Goal: Information Seeking & Learning: Find specific fact

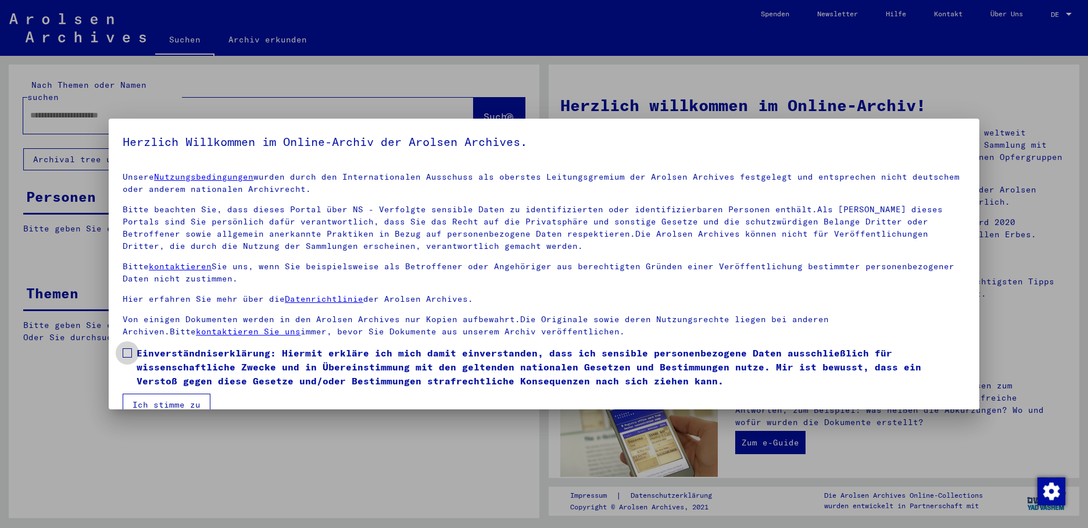
click at [125, 352] on span at bounding box center [127, 352] width 9 height 9
click at [148, 400] on button "Ich stimme zu" at bounding box center [167, 404] width 88 height 22
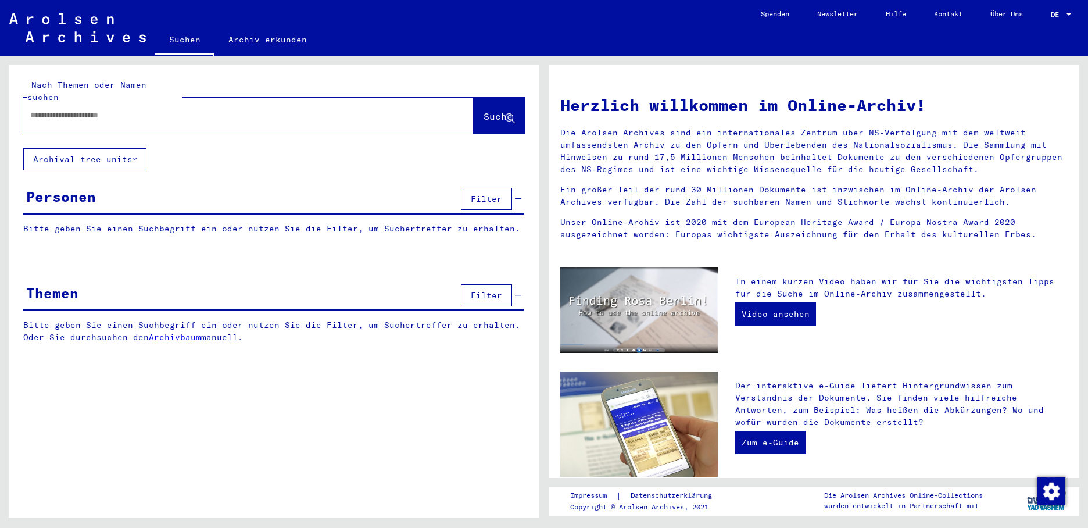
click at [67, 113] on div at bounding box center [231, 115] width 416 height 26
click at [66, 109] on input "text" at bounding box center [234, 115] width 409 height 12
type input "**********"
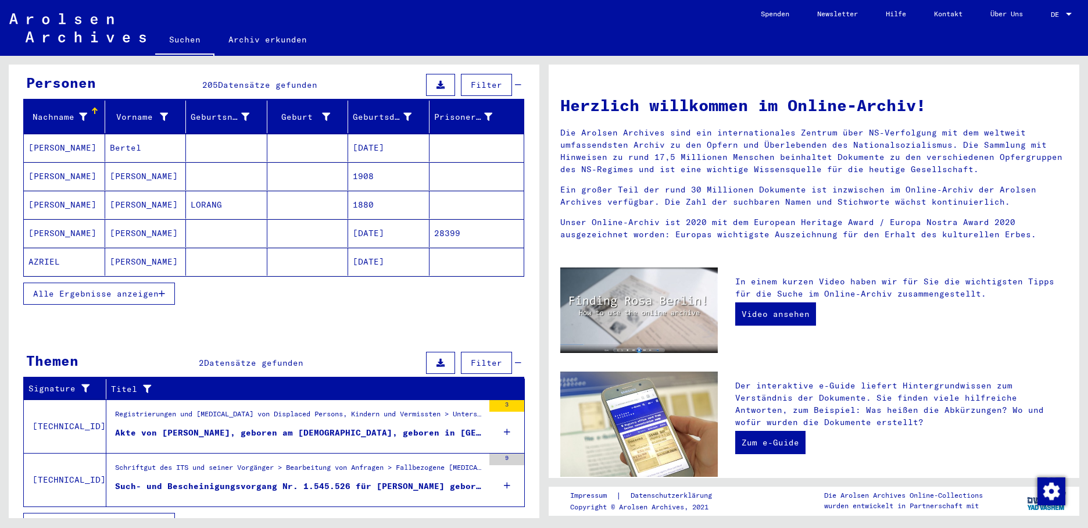
scroll to position [116, 0]
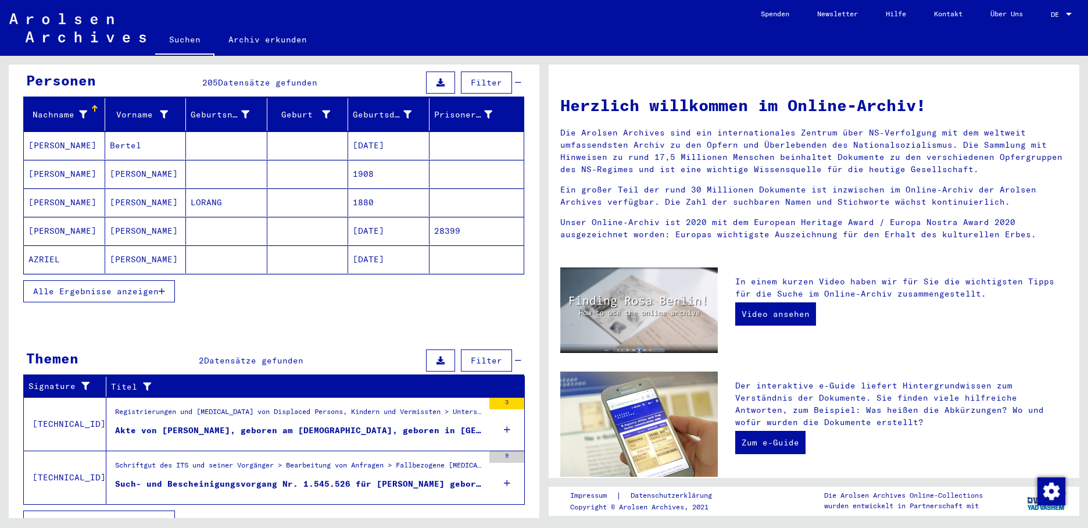
click at [167, 280] on button "Alle Ergebnisse anzeigen" at bounding box center [99, 291] width 152 height 22
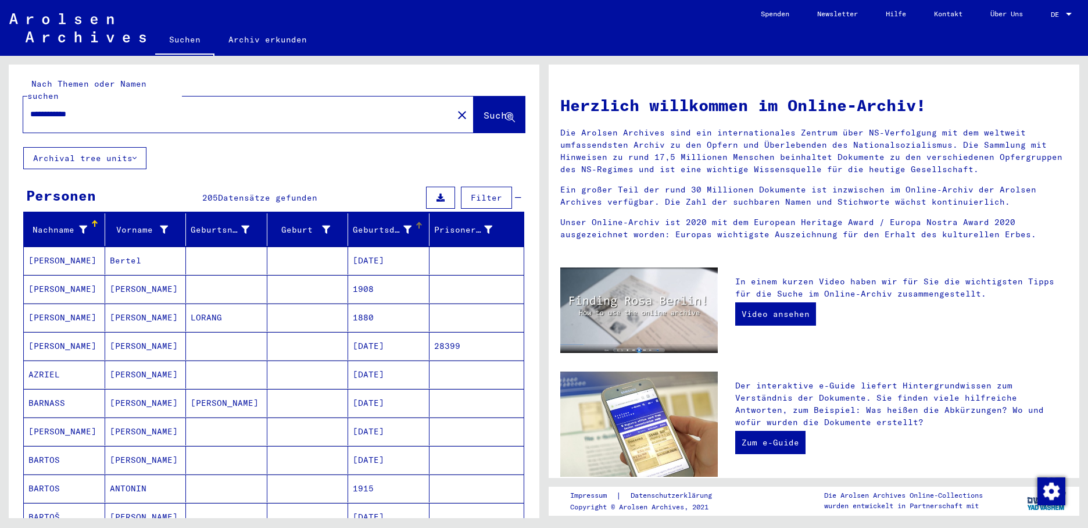
scroll to position [0, 0]
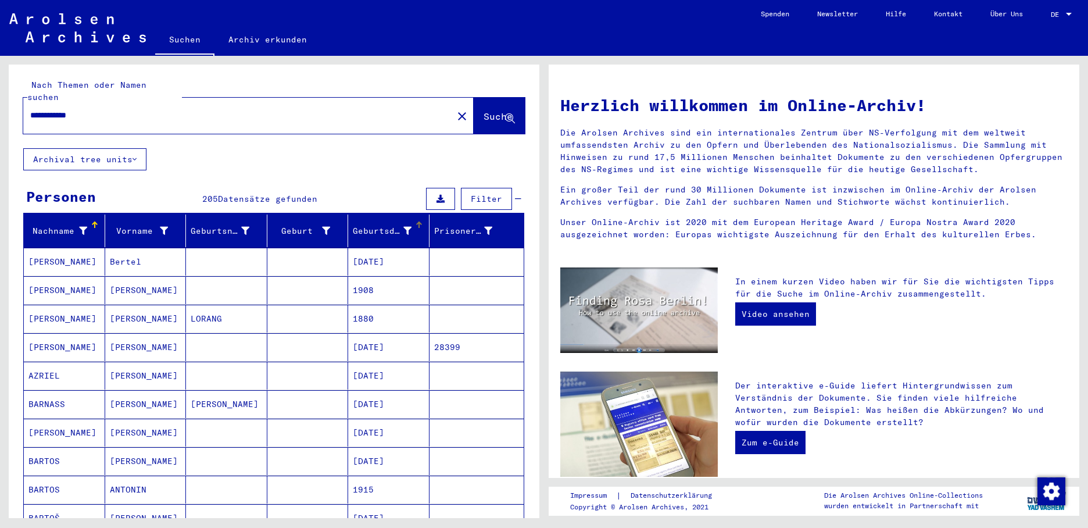
click at [416, 221] on div at bounding box center [419, 221] width 7 height 1
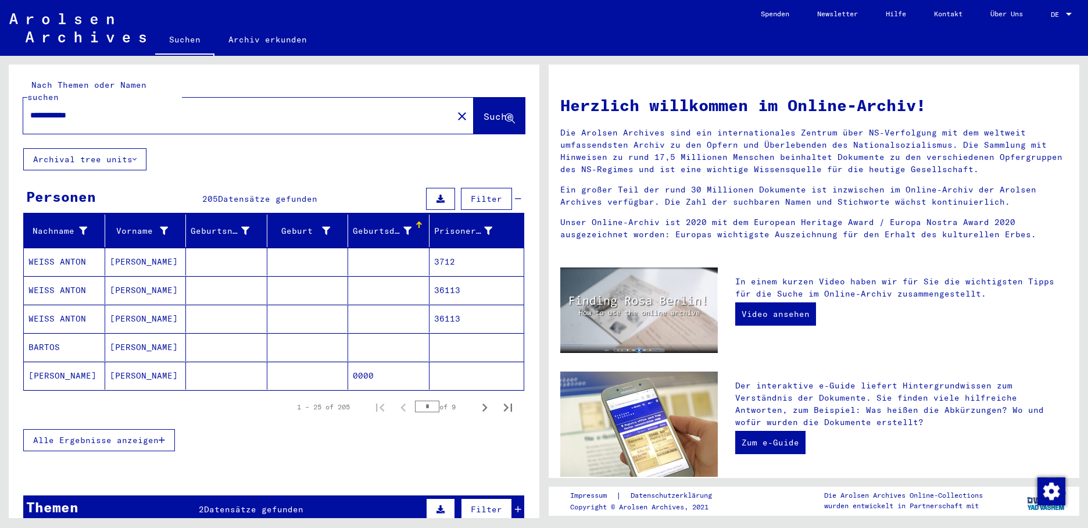
click at [418, 222] on div at bounding box center [418, 225] width 1 height 6
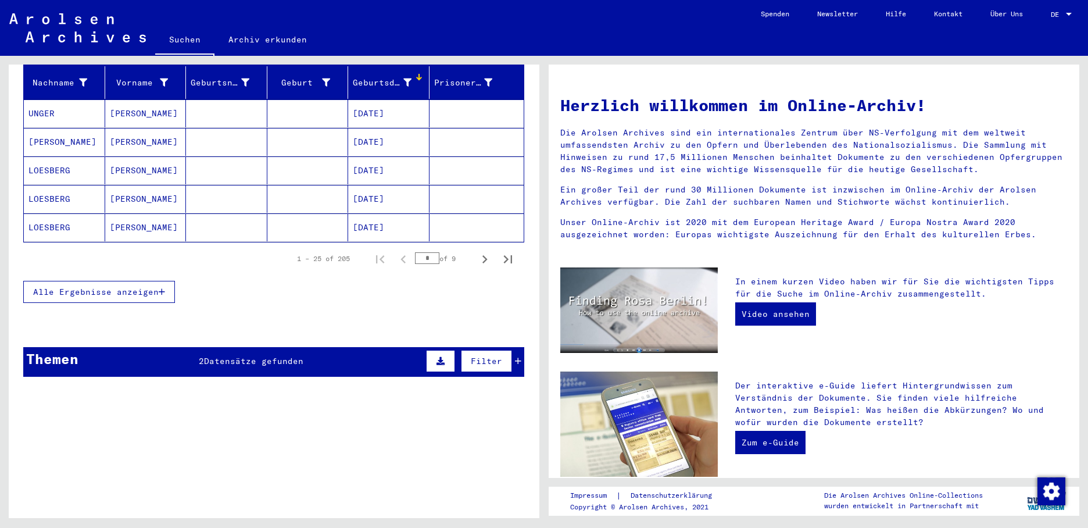
click at [165, 288] on icon "button" at bounding box center [162, 292] width 6 height 8
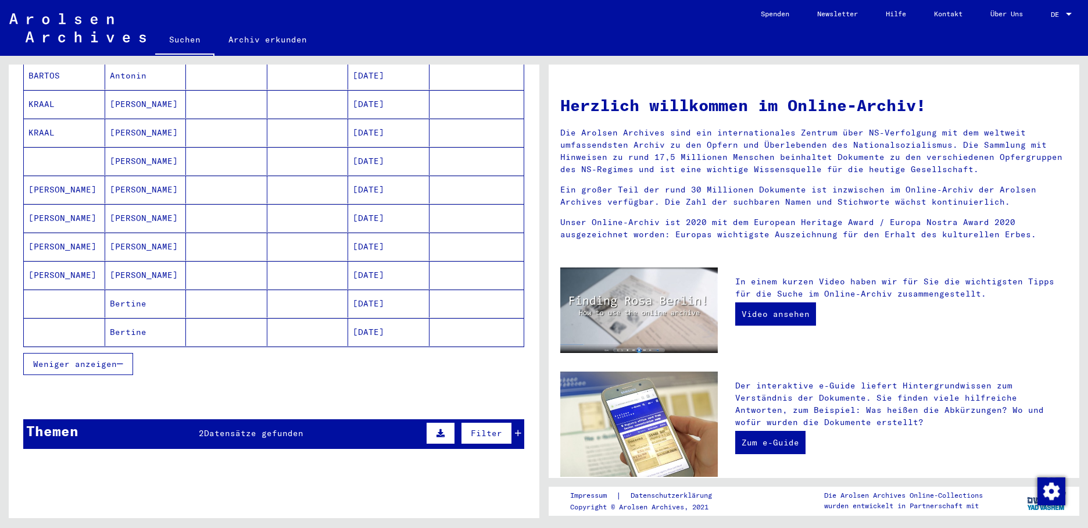
scroll to position [685, 0]
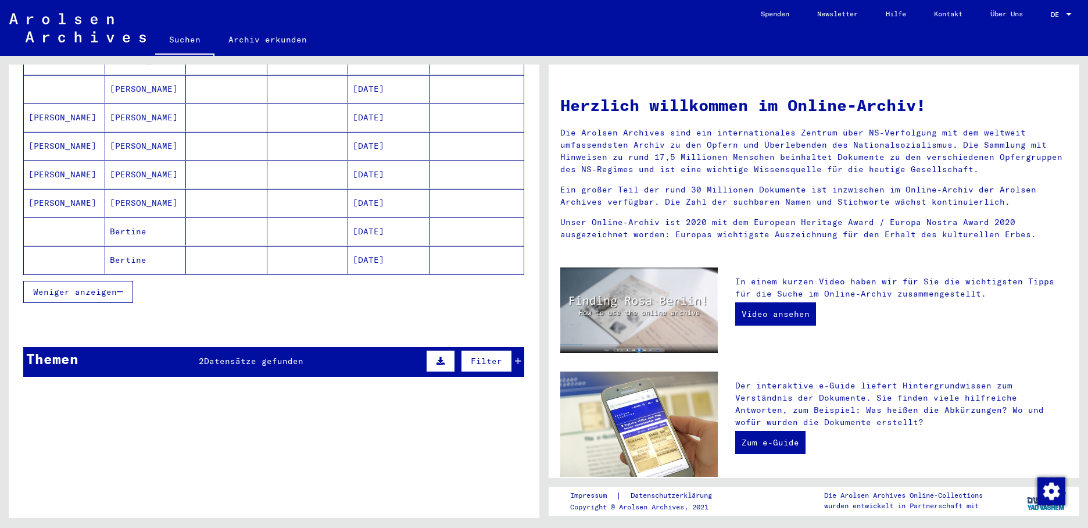
click at [370, 250] on mat-cell "[DATE]" at bounding box center [388, 260] width 81 height 28
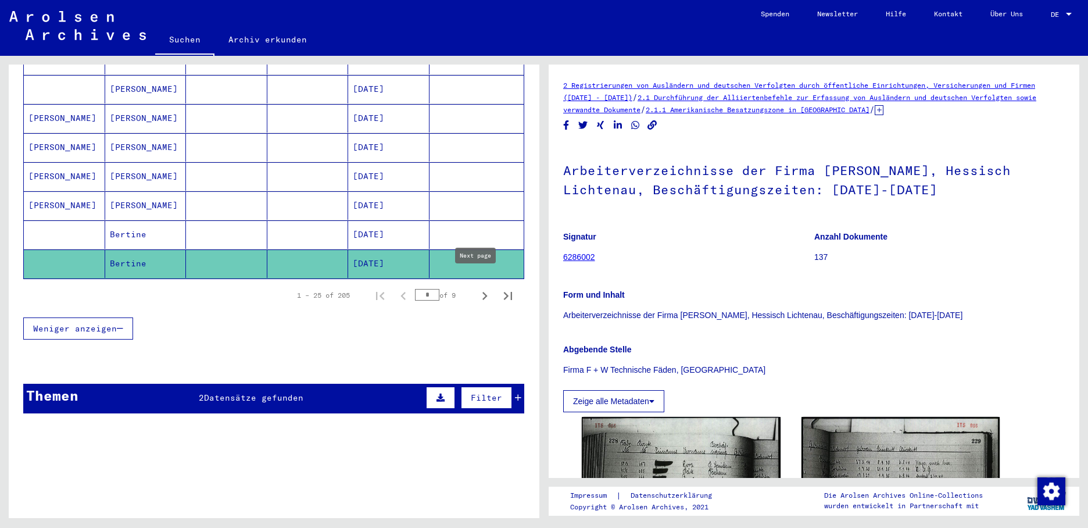
click at [477, 288] on icon "Next page" at bounding box center [485, 296] width 16 height 16
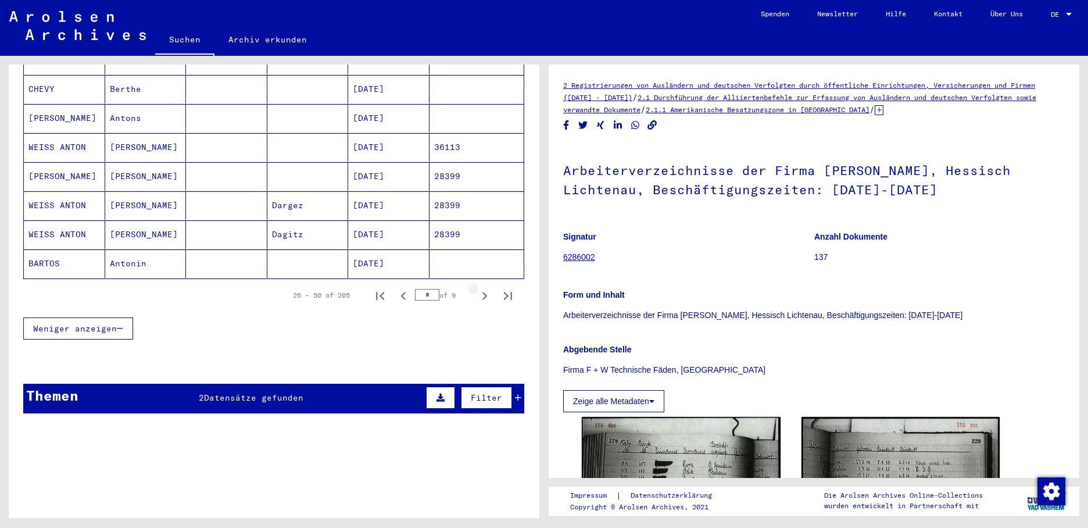
click at [477, 288] on icon "Next page" at bounding box center [485, 296] width 16 height 16
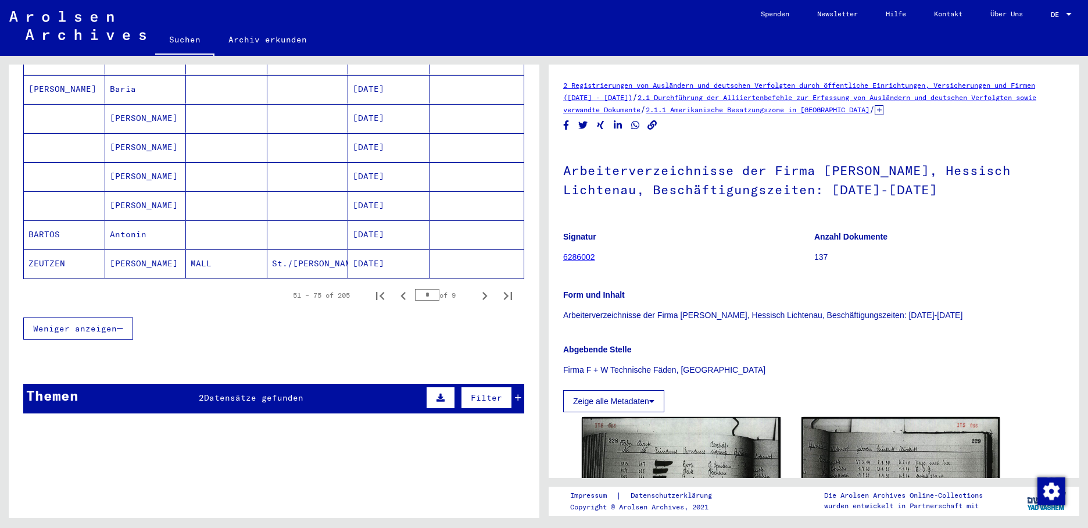
click at [477, 288] on icon "Next page" at bounding box center [485, 296] width 16 height 16
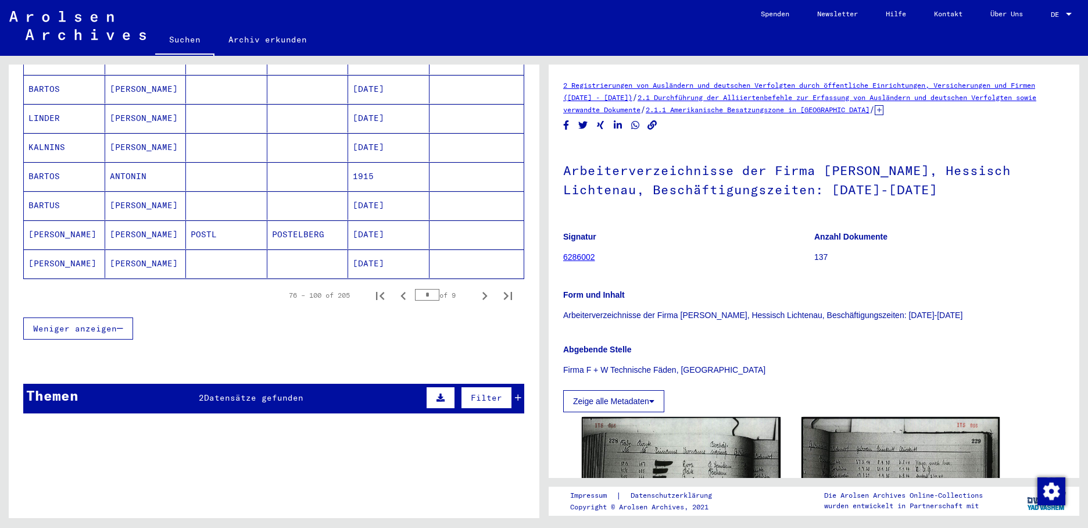
click at [477, 288] on icon "Next page" at bounding box center [485, 296] width 16 height 16
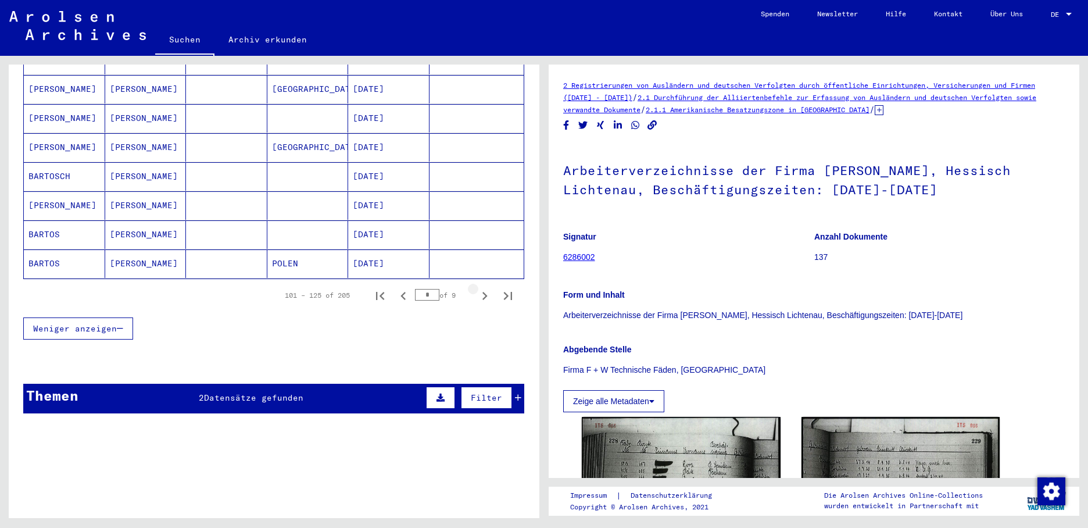
click at [477, 288] on icon "Next page" at bounding box center [485, 296] width 16 height 16
type input "*"
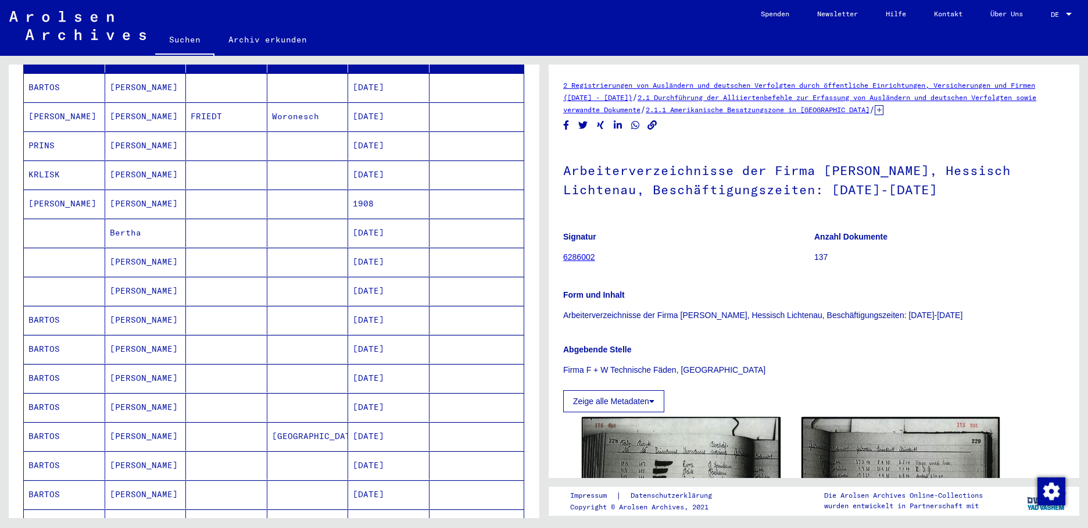
scroll to position [232, 0]
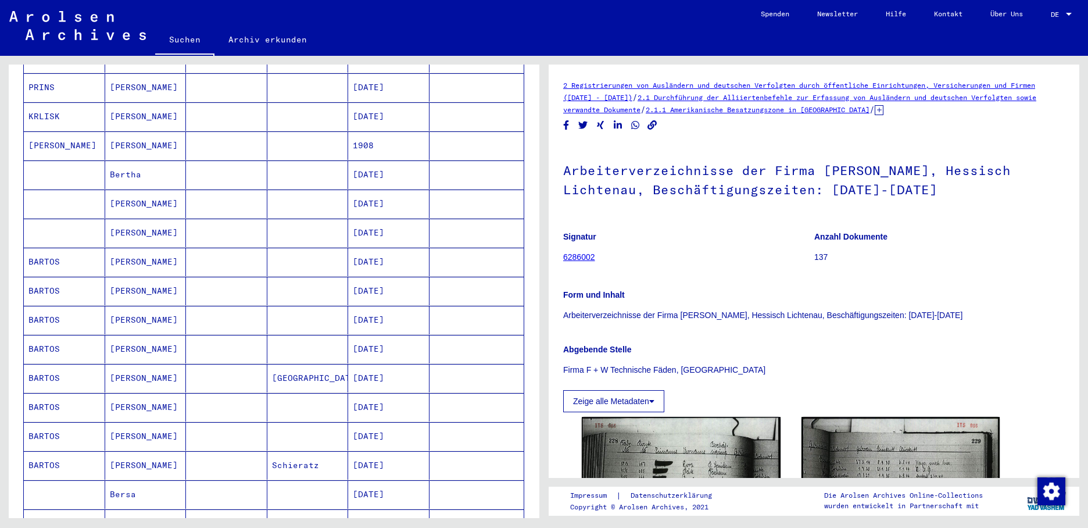
click at [384, 252] on mat-cell "[DATE]" at bounding box center [388, 262] width 81 height 28
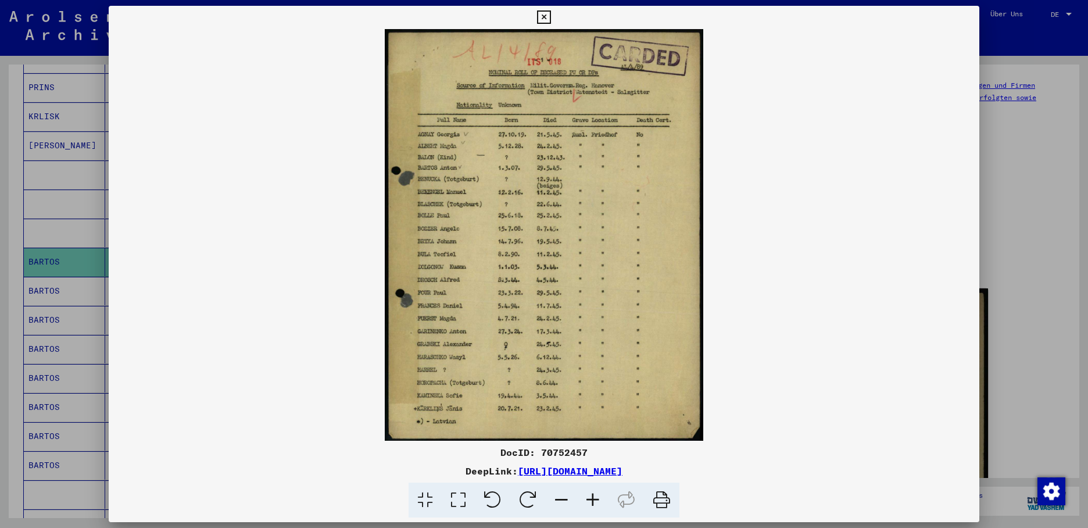
click at [51, 279] on div at bounding box center [544, 264] width 1088 height 528
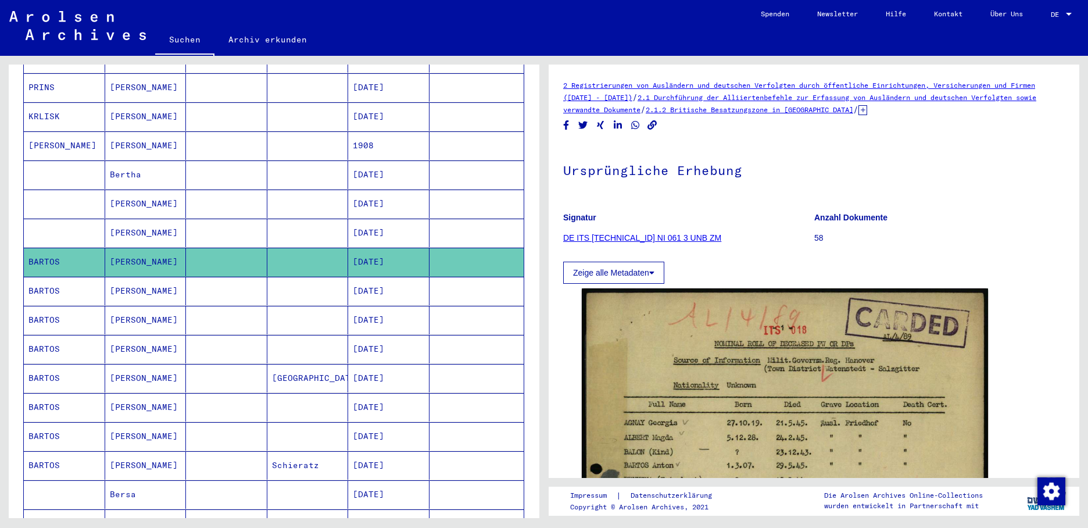
click at [51, 279] on mat-cell "BARTOS" at bounding box center [64, 291] width 81 height 28
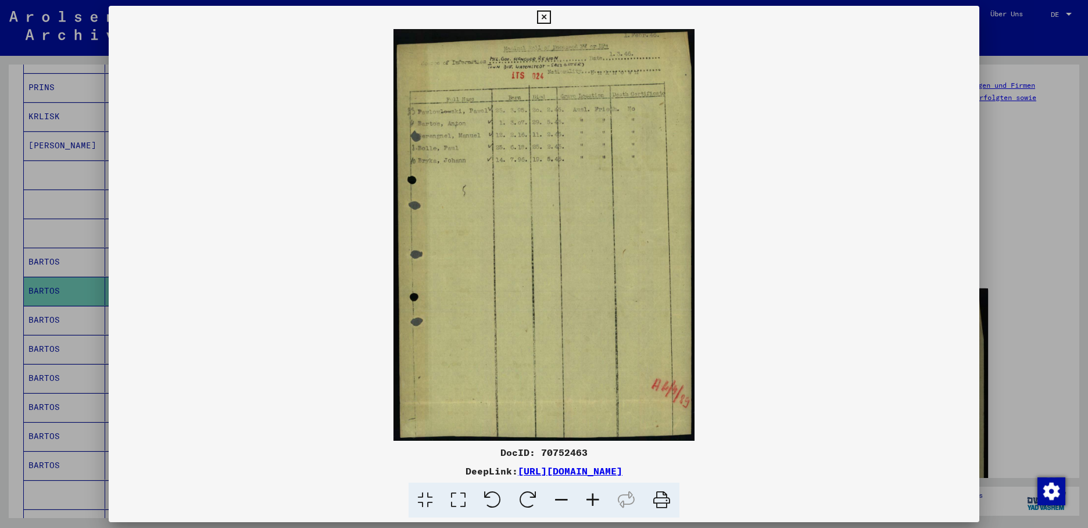
click at [44, 302] on div at bounding box center [544, 264] width 1088 height 528
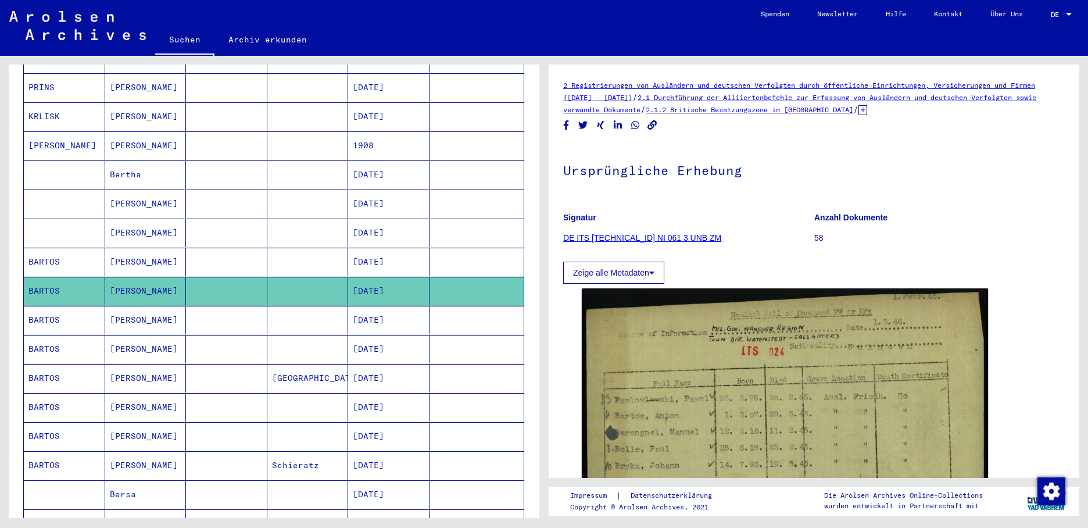
click at [371, 306] on mat-cell "[DATE]" at bounding box center [388, 320] width 81 height 28
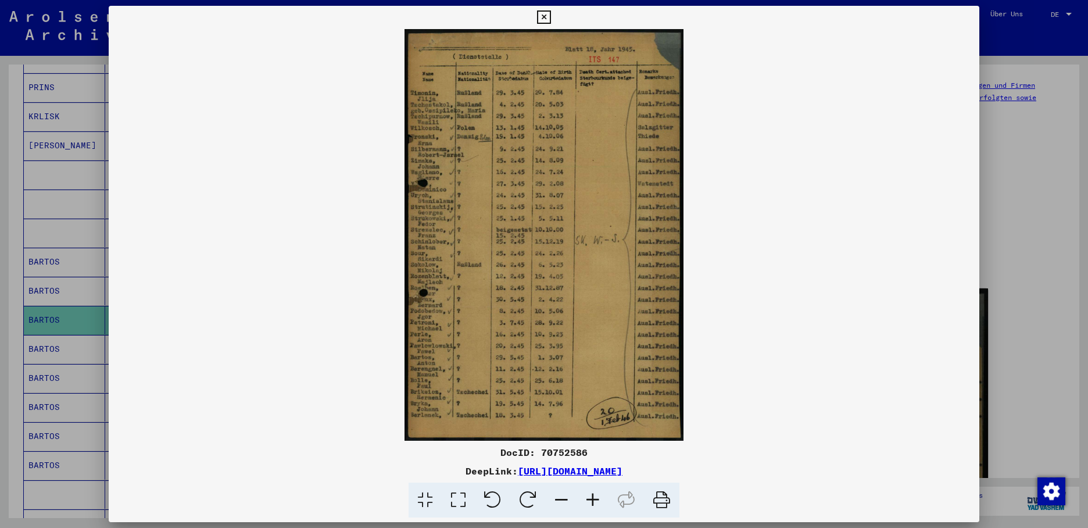
click at [51, 345] on div at bounding box center [544, 264] width 1088 height 528
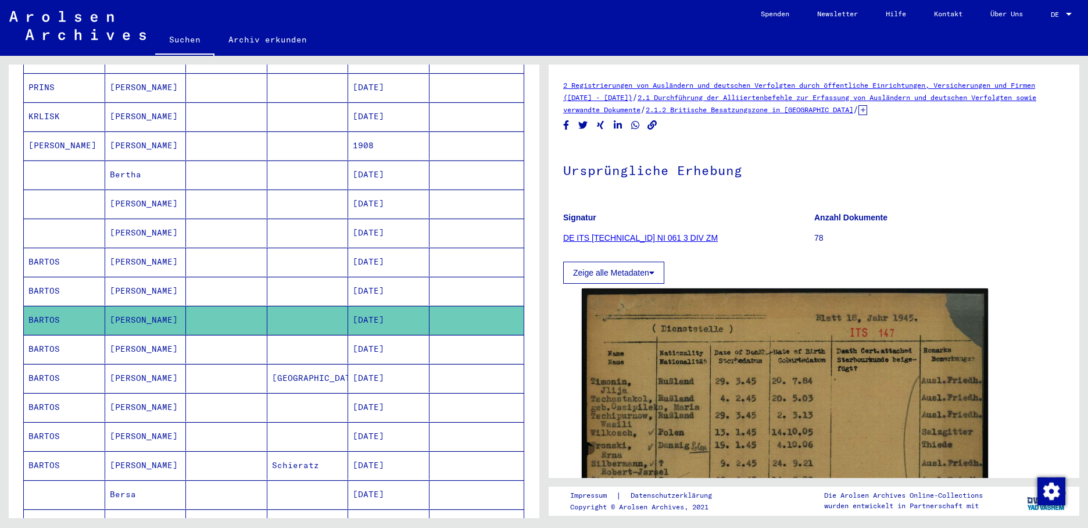
click at [379, 339] on mat-cell "[DATE]" at bounding box center [388, 349] width 81 height 28
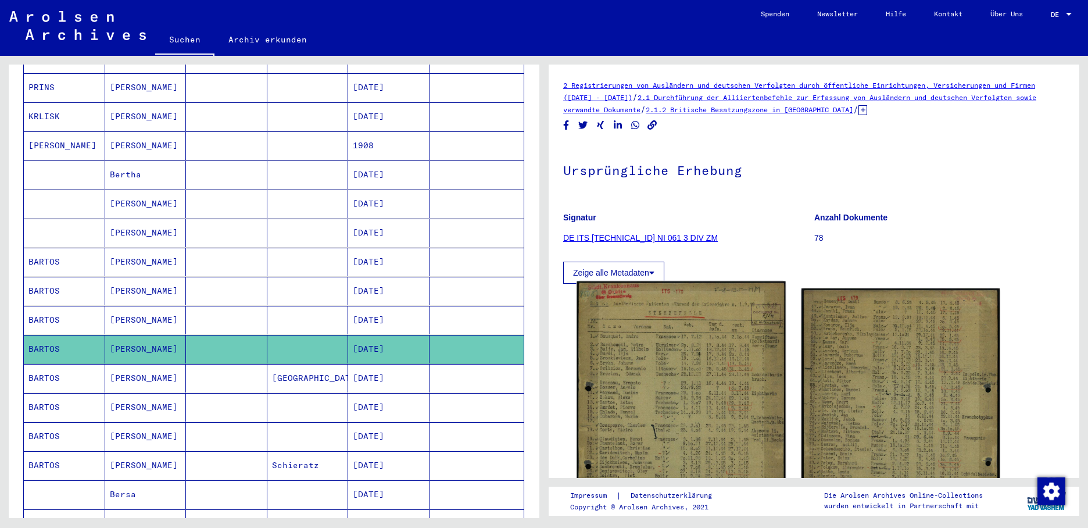
click at [637, 383] on img at bounding box center [680, 427] width 209 height 292
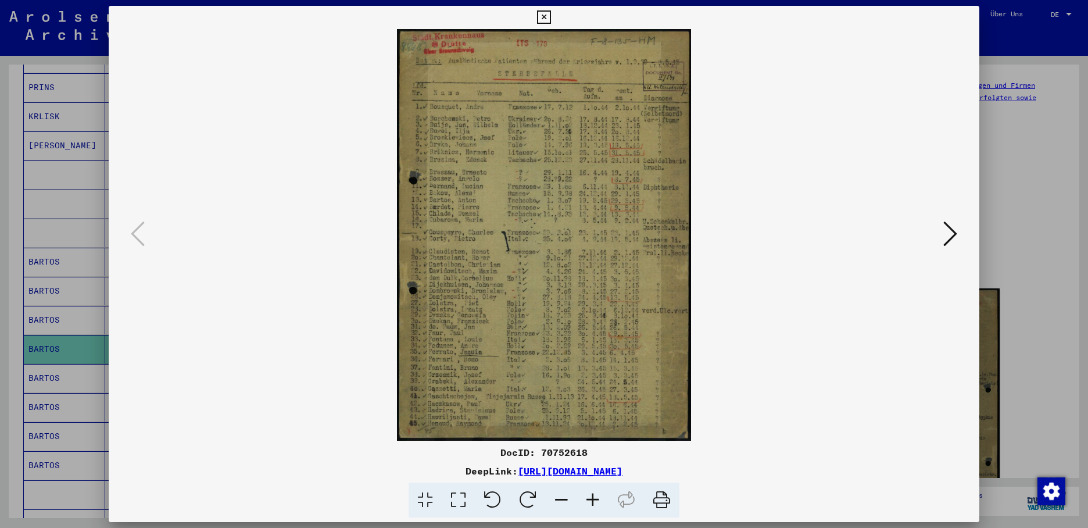
click at [945, 231] on icon at bounding box center [950, 234] width 14 height 28
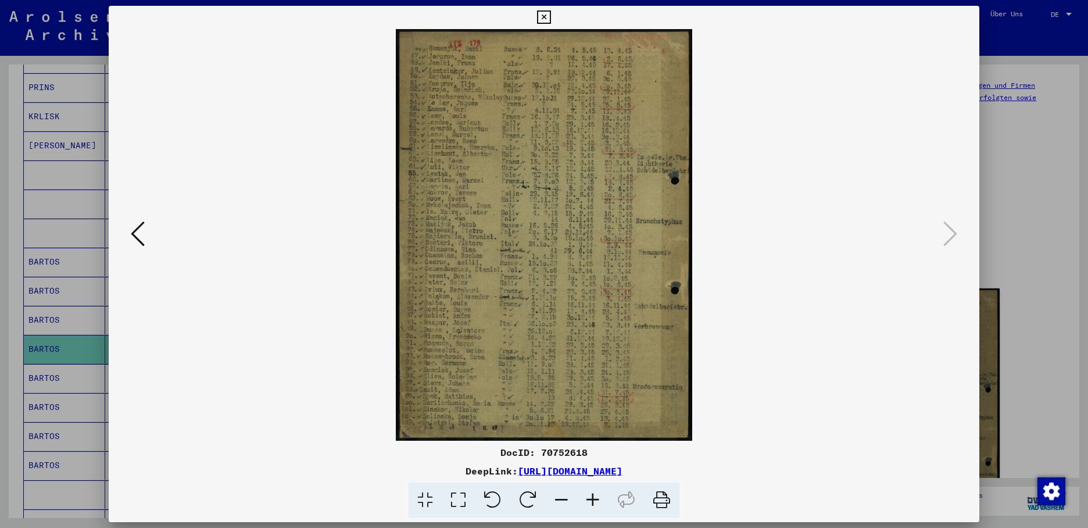
click at [132, 237] on icon at bounding box center [138, 234] width 14 height 28
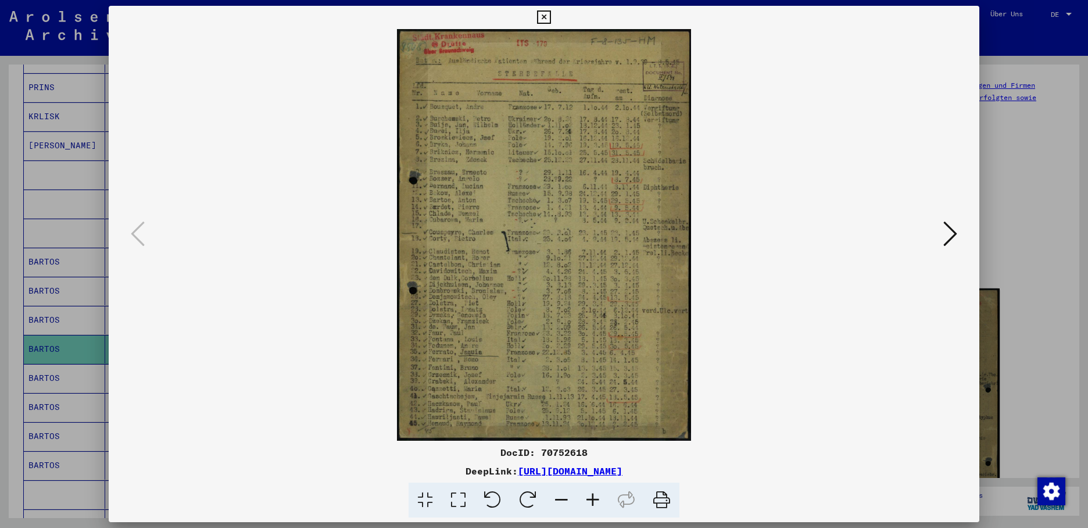
click at [55, 369] on div at bounding box center [544, 264] width 1088 height 528
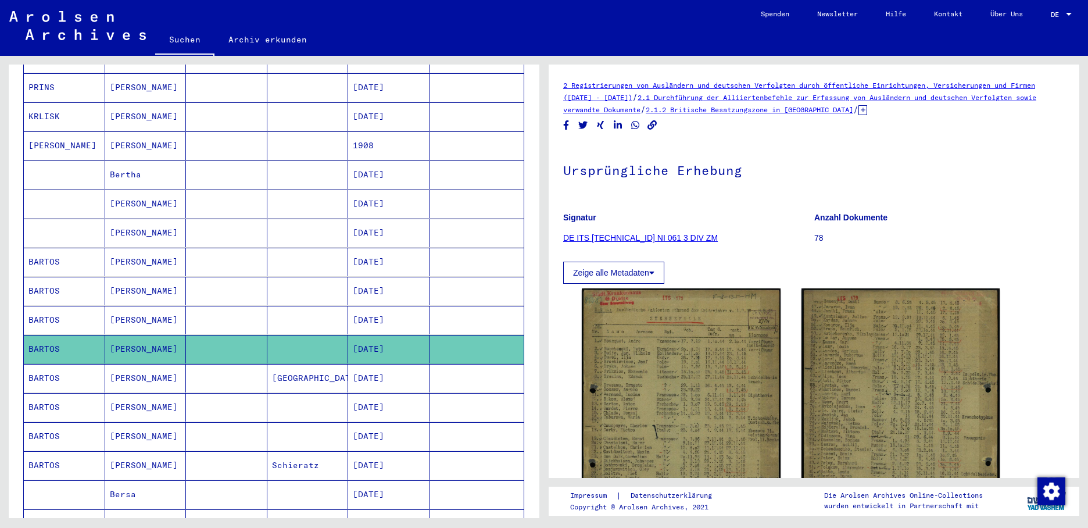
click at [61, 364] on mat-cell "BARTOS" at bounding box center [64, 378] width 81 height 28
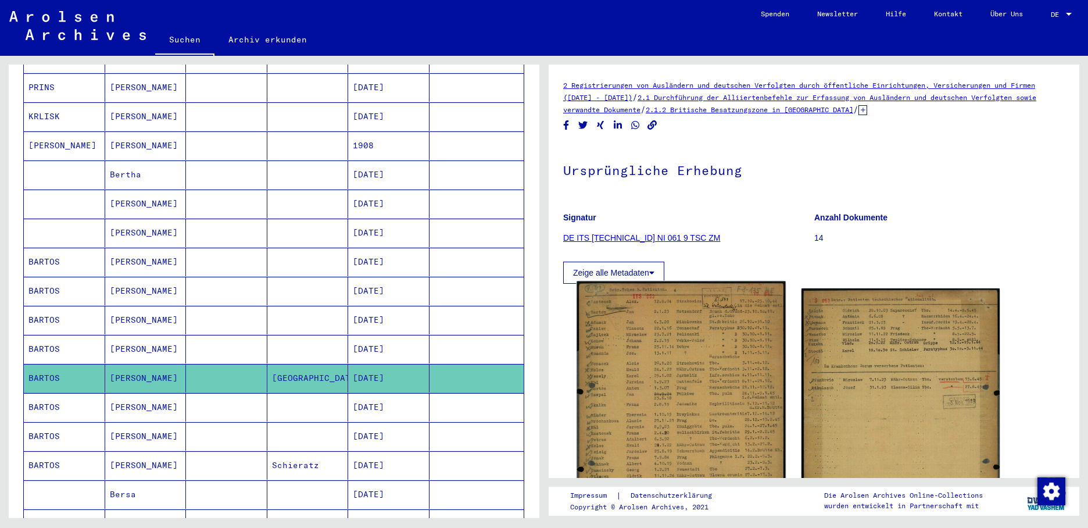
click at [642, 352] on img at bounding box center [680, 427] width 209 height 293
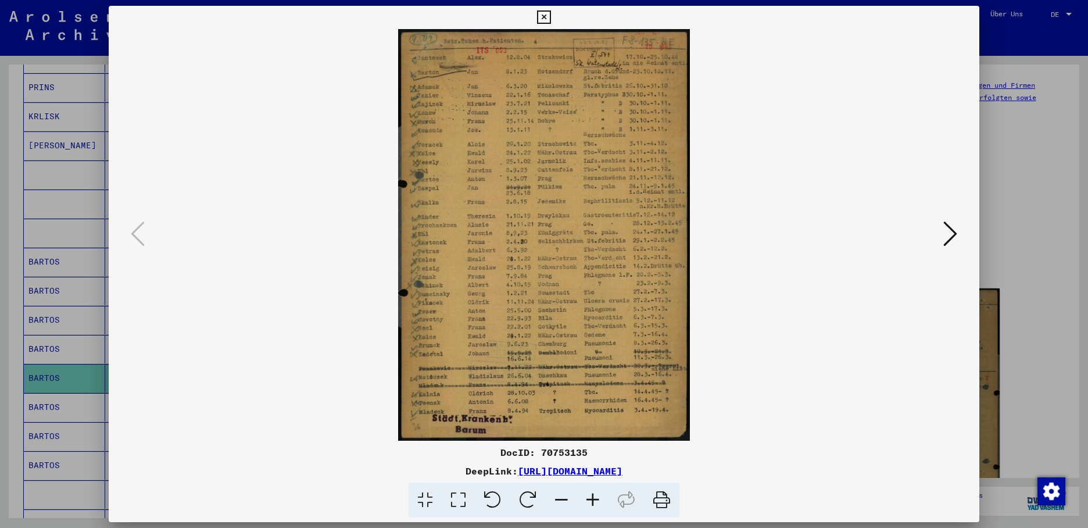
drag, startPoint x: 492, startPoint y: 210, endPoint x: 502, endPoint y: 140, distance: 70.5
click at [502, 140] on img at bounding box center [543, 234] width 791 height 411
click at [950, 229] on icon at bounding box center [950, 234] width 14 height 28
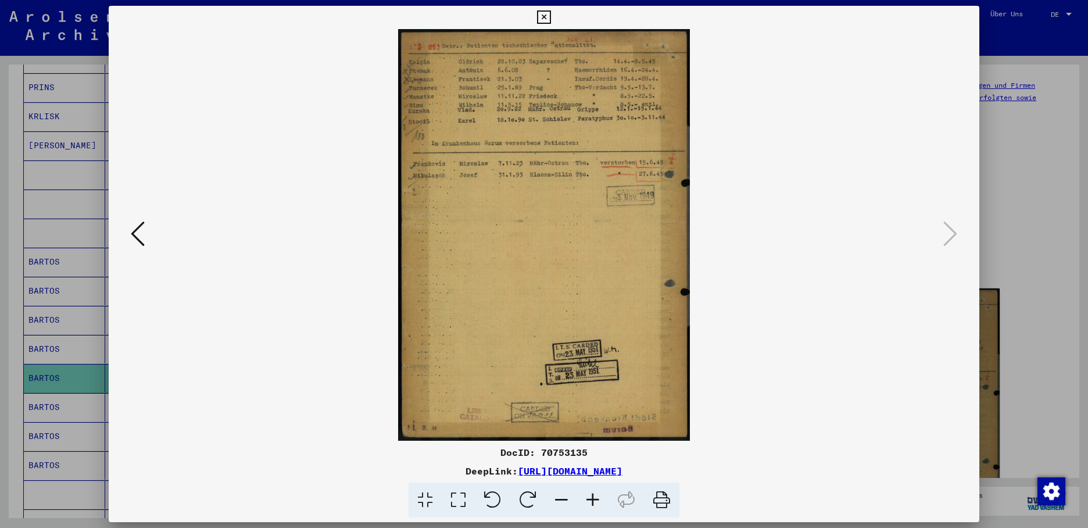
click at [137, 228] on icon at bounding box center [138, 234] width 14 height 28
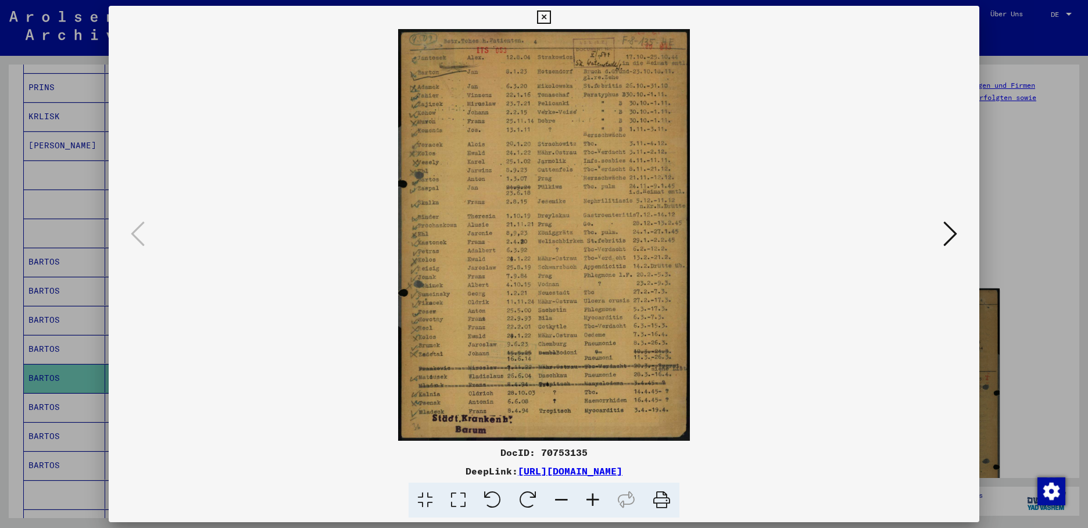
click at [550, 17] on icon at bounding box center [543, 17] width 13 height 14
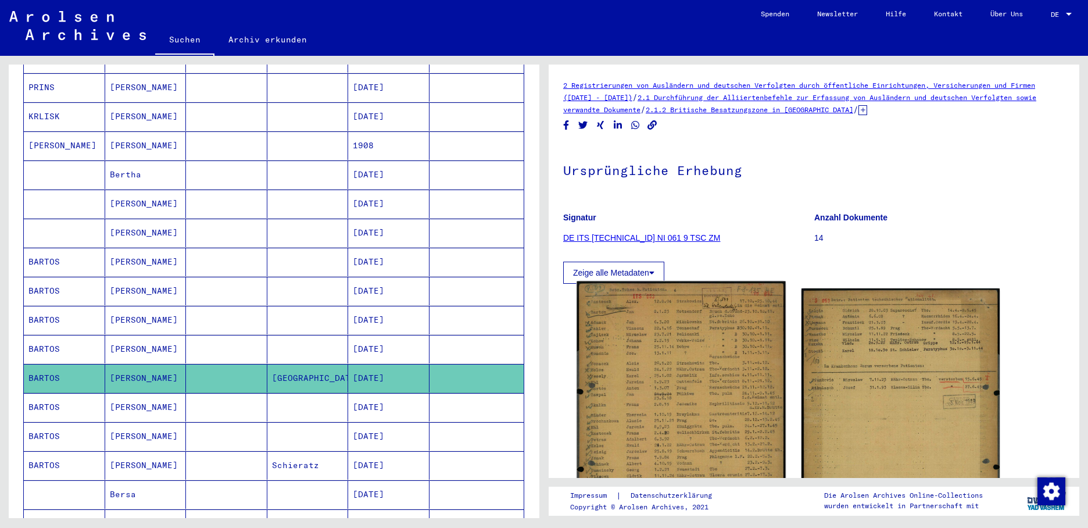
click at [653, 375] on img at bounding box center [680, 427] width 209 height 293
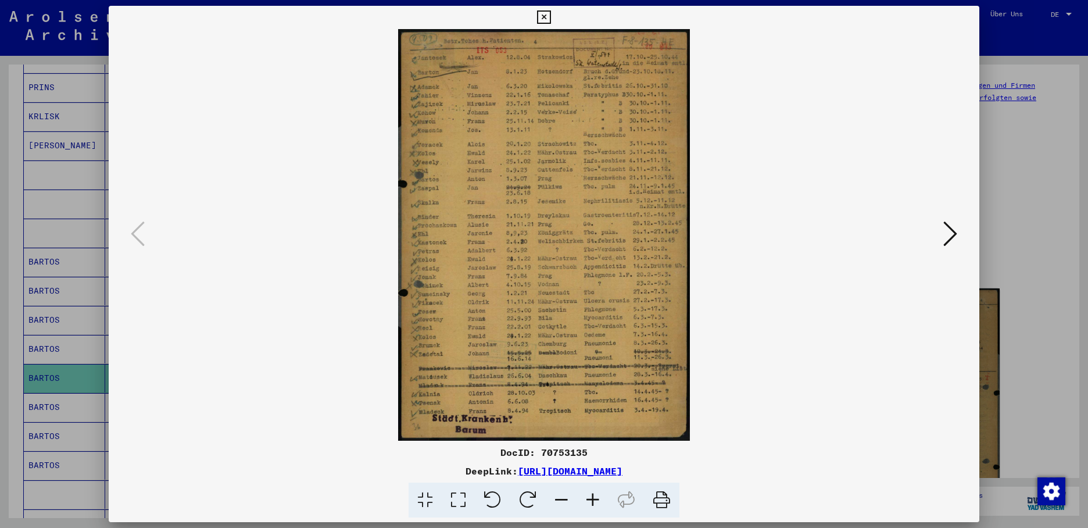
click at [68, 397] on div at bounding box center [544, 264] width 1088 height 528
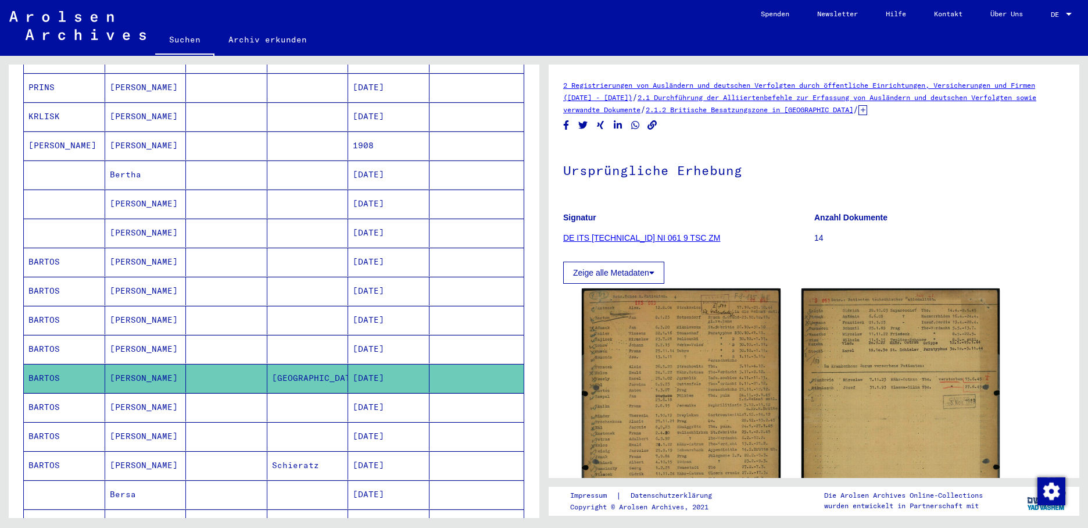
click at [69, 397] on mat-cell "BARTOS" at bounding box center [64, 407] width 81 height 28
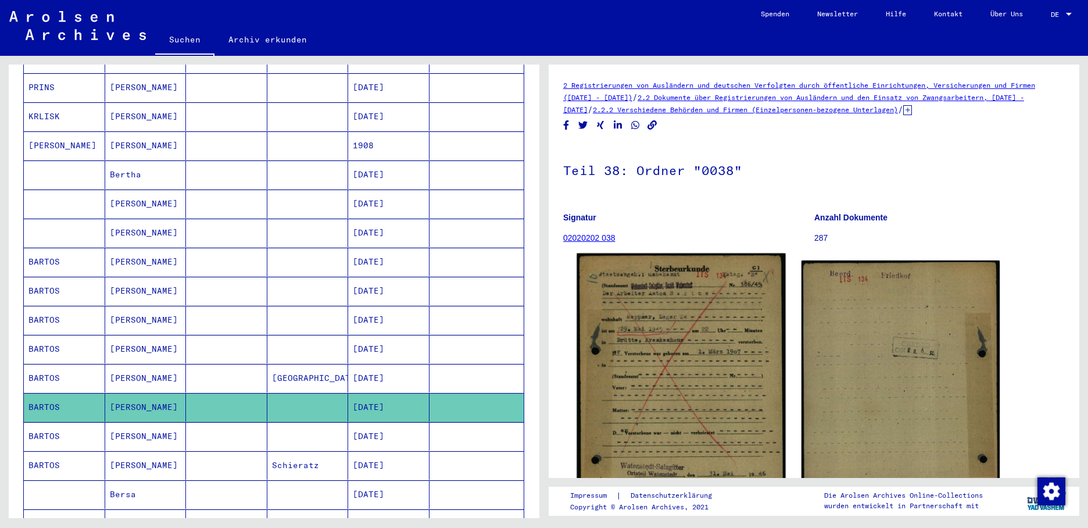
click at [662, 317] on img at bounding box center [680, 398] width 209 height 291
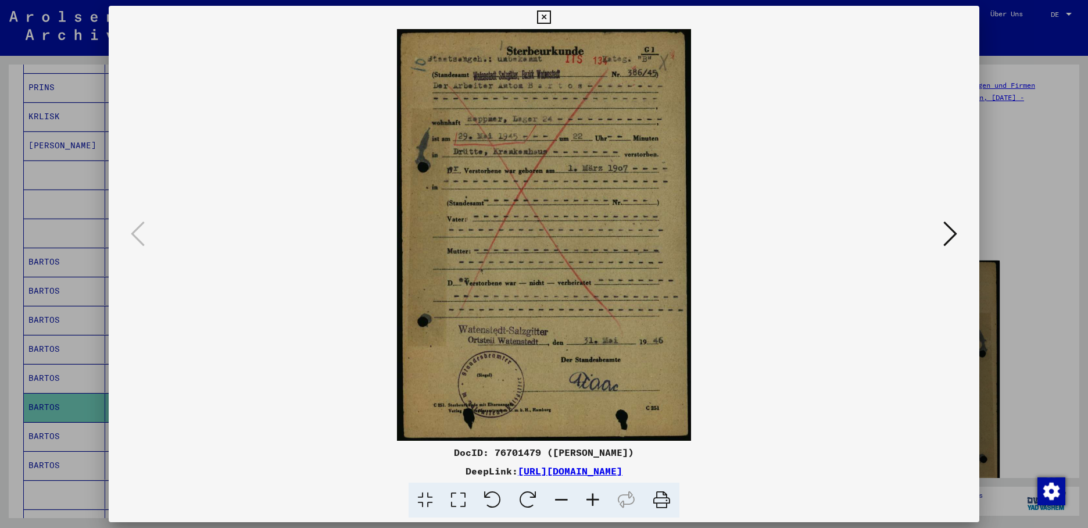
click at [950, 235] on icon at bounding box center [950, 234] width 14 height 28
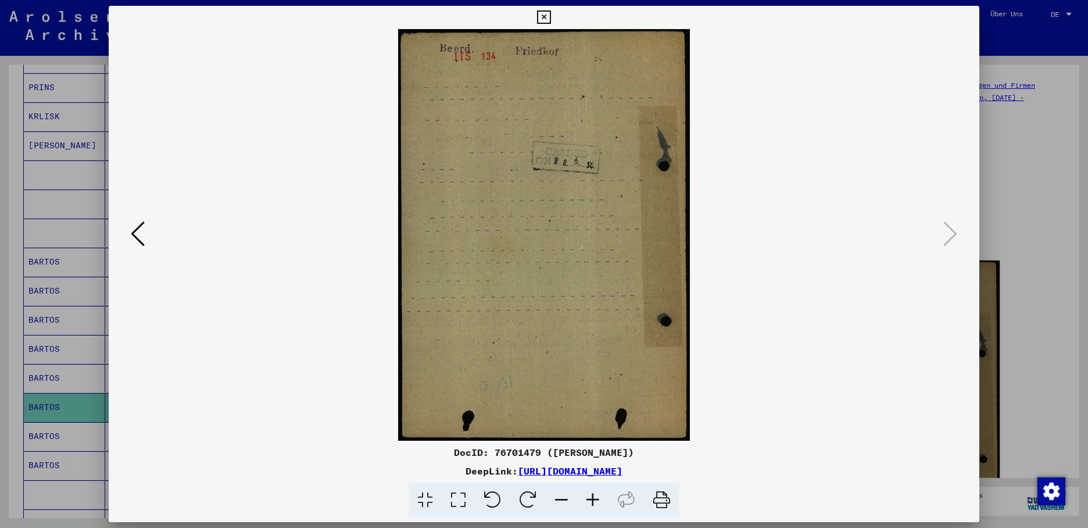
click at [53, 418] on div at bounding box center [544, 264] width 1088 height 528
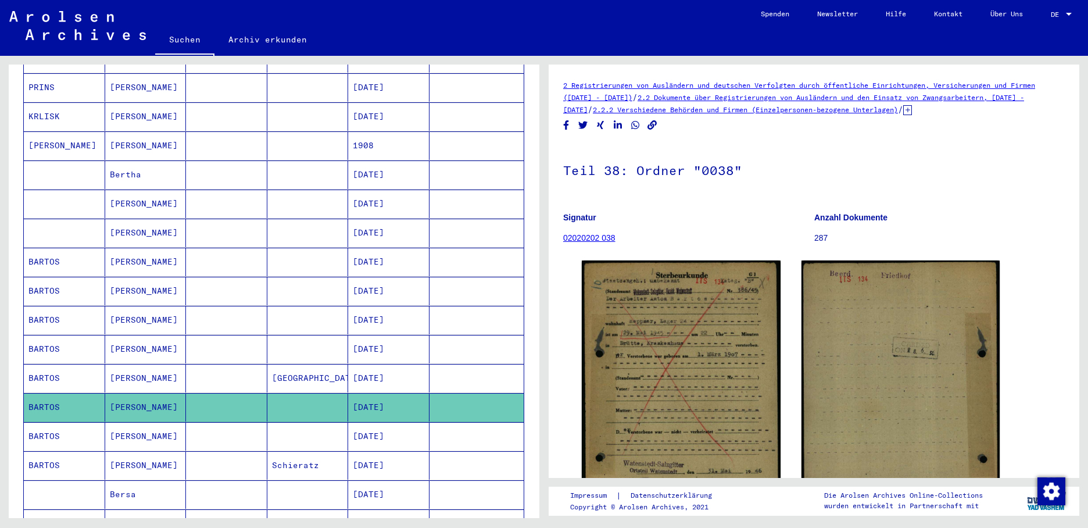
click at [53, 422] on mat-cell "BARTOS" at bounding box center [64, 436] width 81 height 28
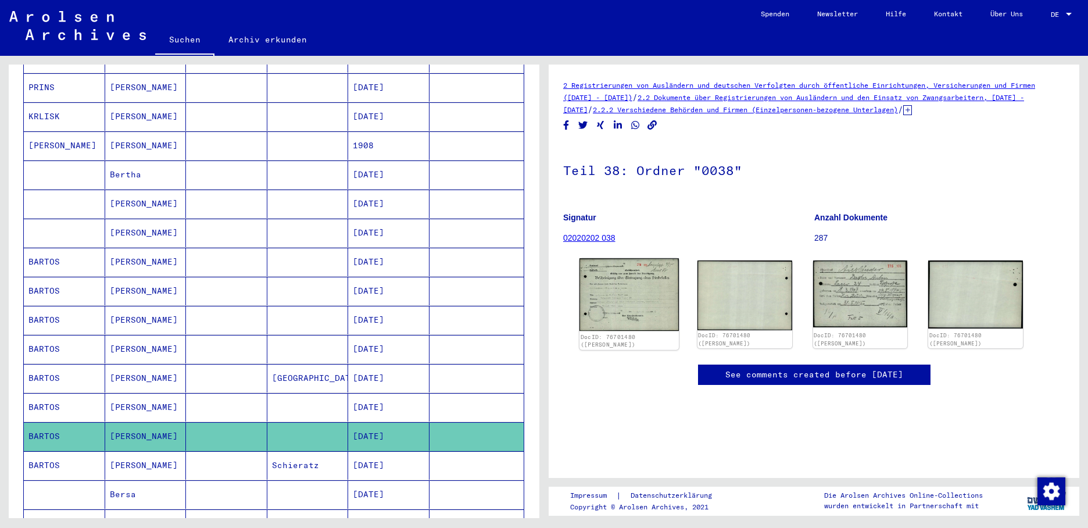
click at [626, 302] on img at bounding box center [628, 294] width 99 height 73
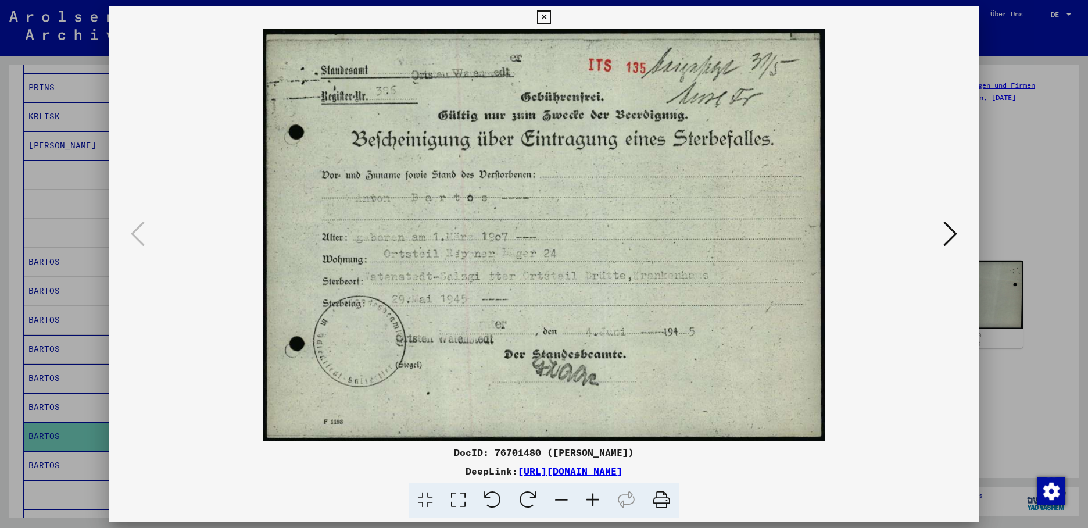
click at [951, 231] on icon at bounding box center [950, 234] width 14 height 28
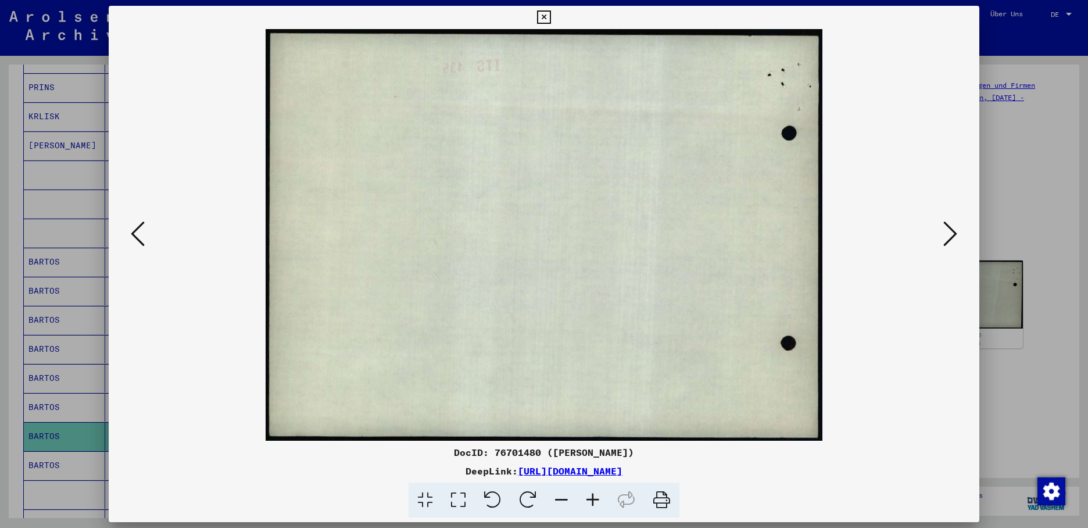
click at [951, 231] on icon at bounding box center [950, 234] width 14 height 28
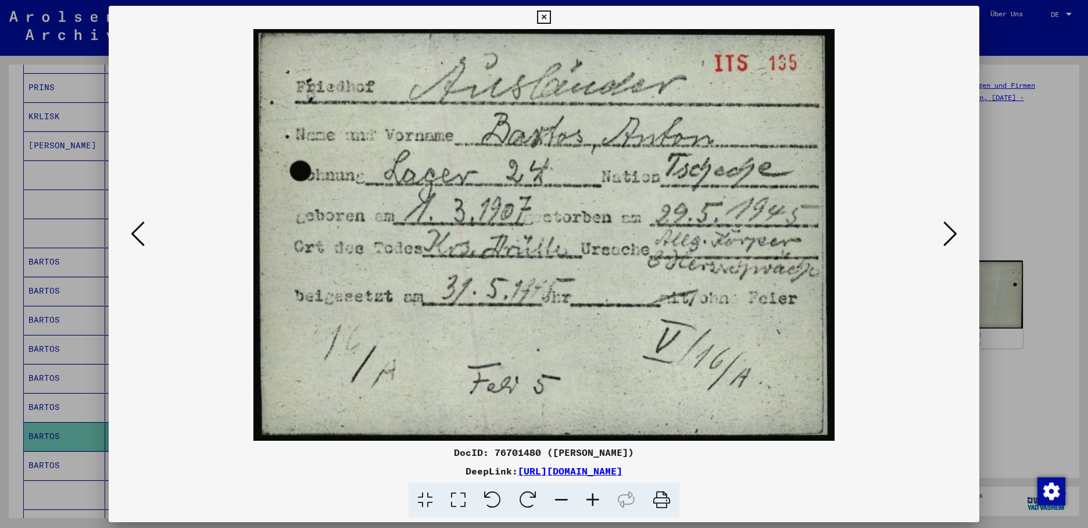
click at [550, 19] on icon at bounding box center [543, 17] width 13 height 14
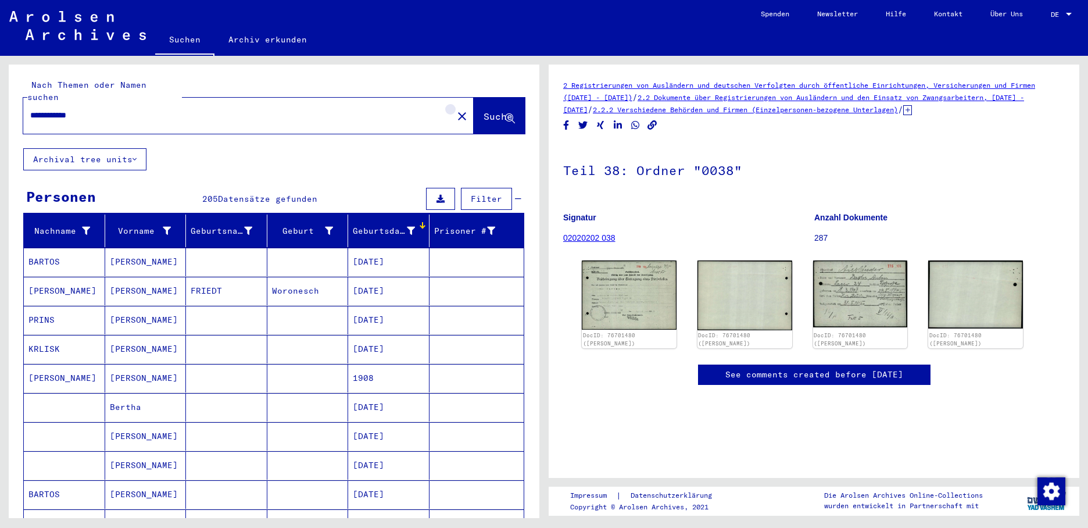
click at [455, 109] on mat-icon "close" at bounding box center [462, 116] width 14 height 14
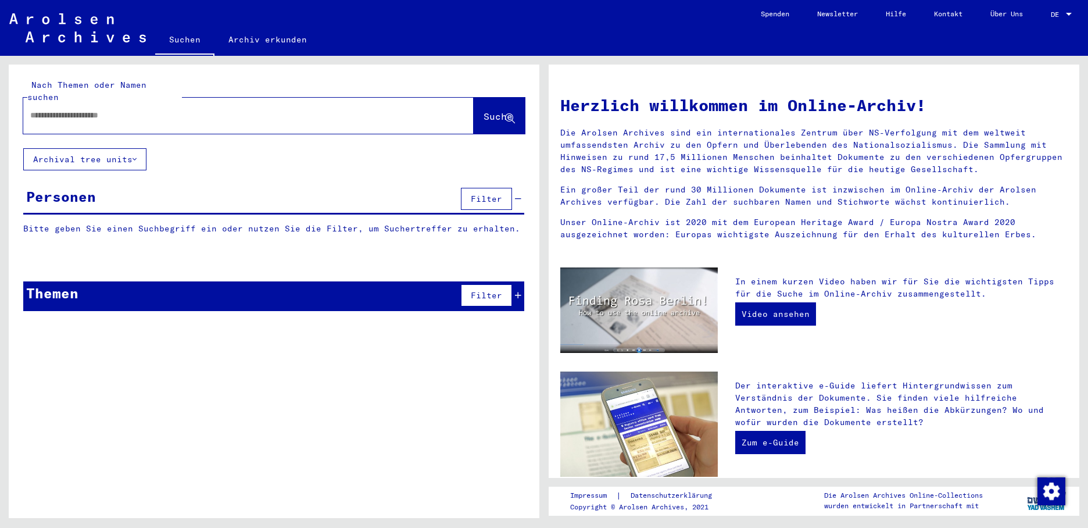
drag, startPoint x: 51, startPoint y: 102, endPoint x: 70, endPoint y: 103, distance: 19.2
click at [51, 109] on input "text" at bounding box center [234, 115] width 409 height 12
type input "**********"
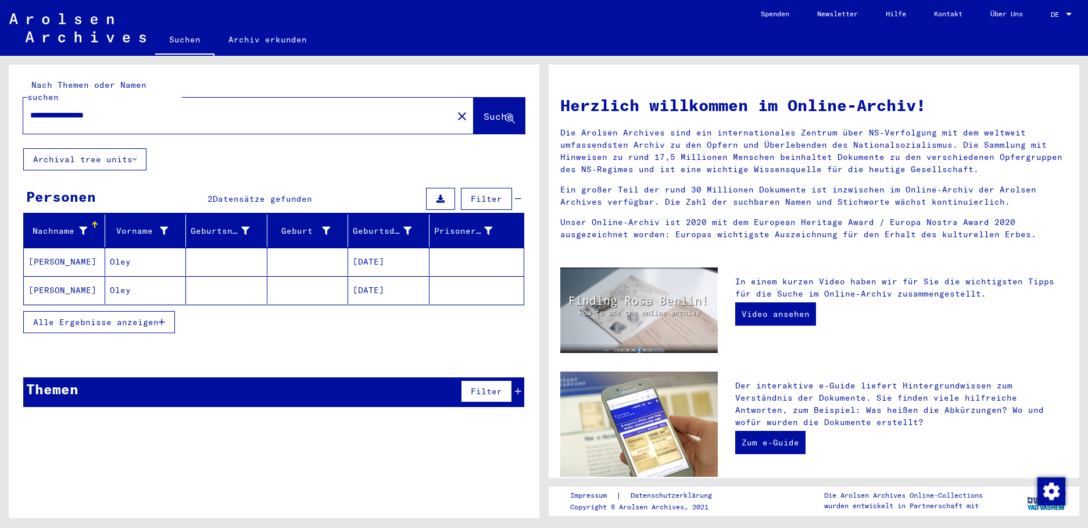
click at [407, 254] on mat-cell "[DATE]" at bounding box center [388, 262] width 81 height 28
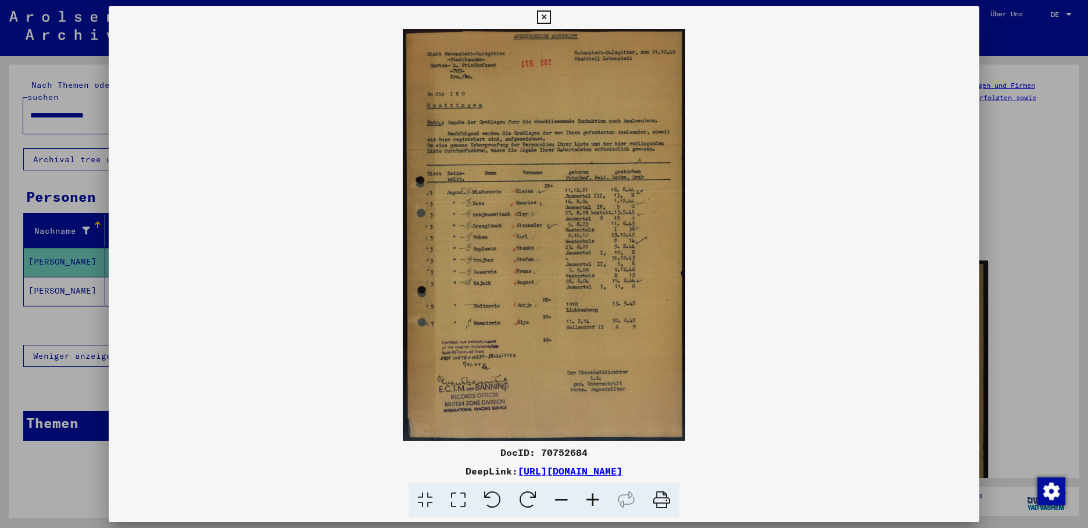
click at [81, 282] on div at bounding box center [544, 264] width 1088 height 528
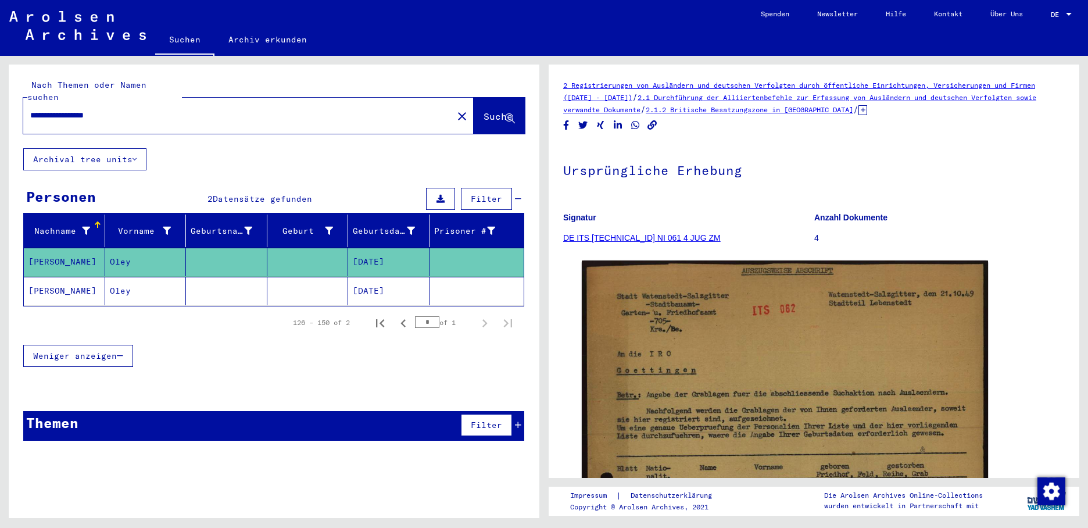
click at [81, 278] on mat-cell "[PERSON_NAME]" at bounding box center [64, 291] width 81 height 28
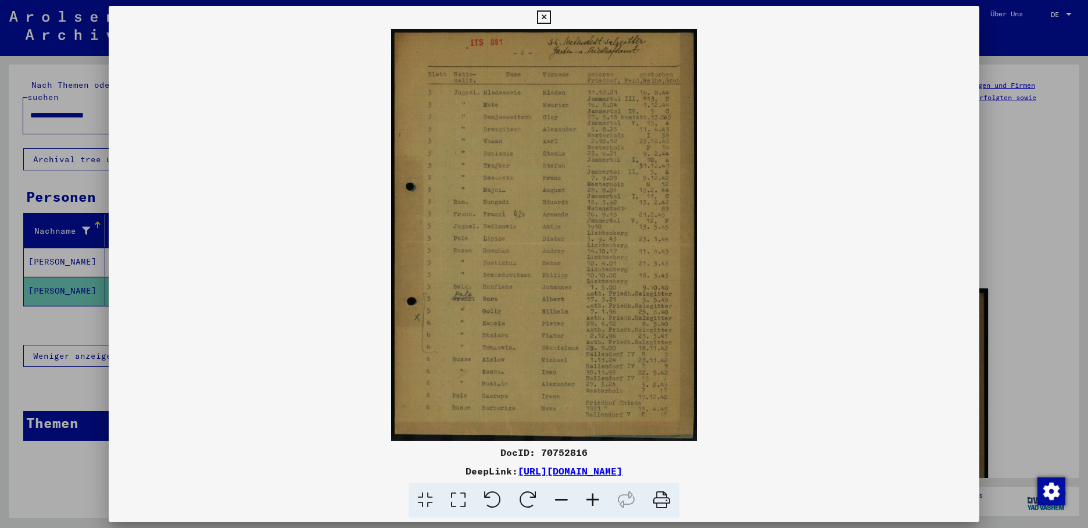
click at [550, 16] on icon at bounding box center [543, 17] width 13 height 14
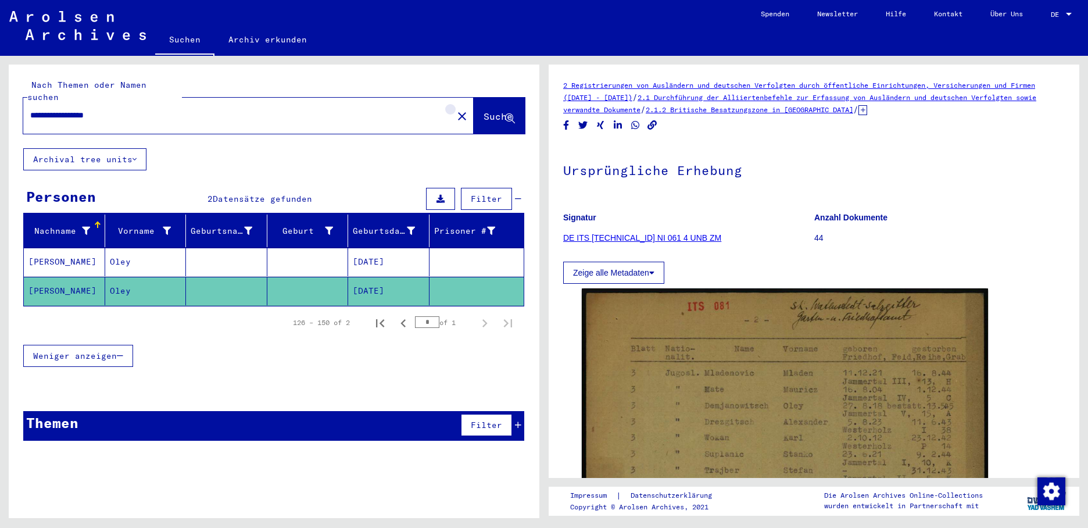
click at [455, 109] on mat-icon "close" at bounding box center [462, 116] width 14 height 14
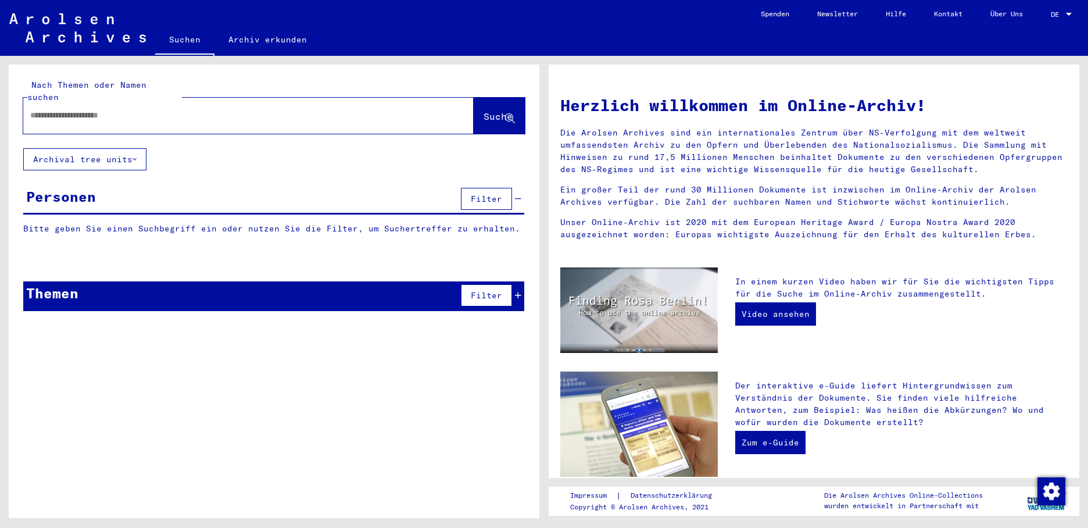
click at [74, 109] on input "text" at bounding box center [234, 115] width 409 height 12
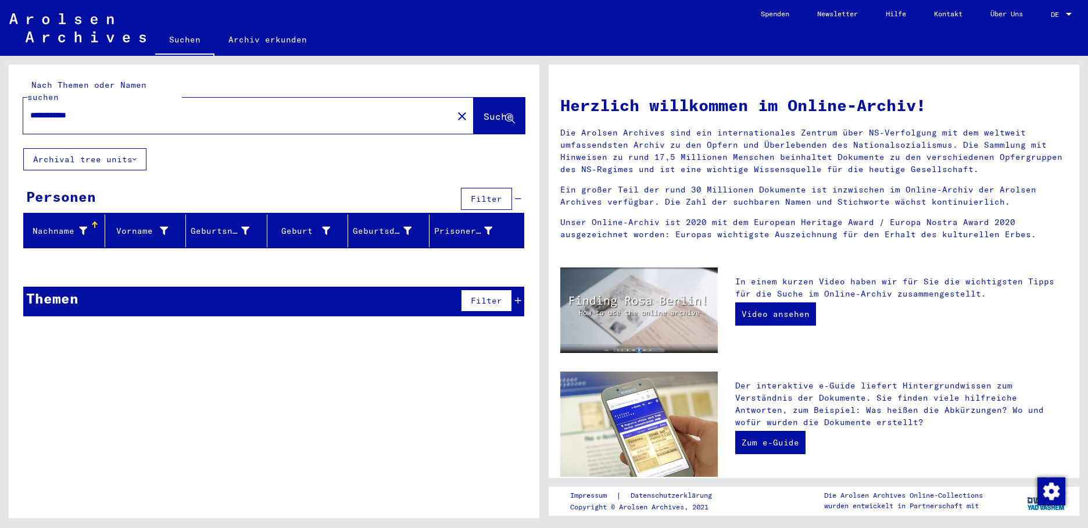
drag, startPoint x: 58, startPoint y: 101, endPoint x: -2, endPoint y: 95, distance: 60.7
click at [0, 95] on html "**********" at bounding box center [544, 264] width 1088 height 528
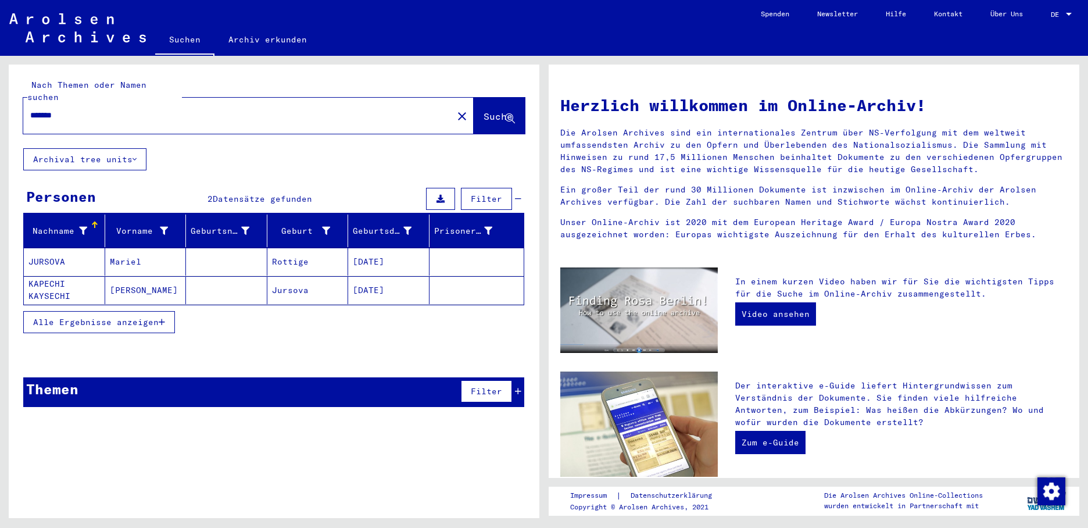
click at [162, 311] on button "Alle Ergebnisse anzeigen" at bounding box center [99, 322] width 152 height 22
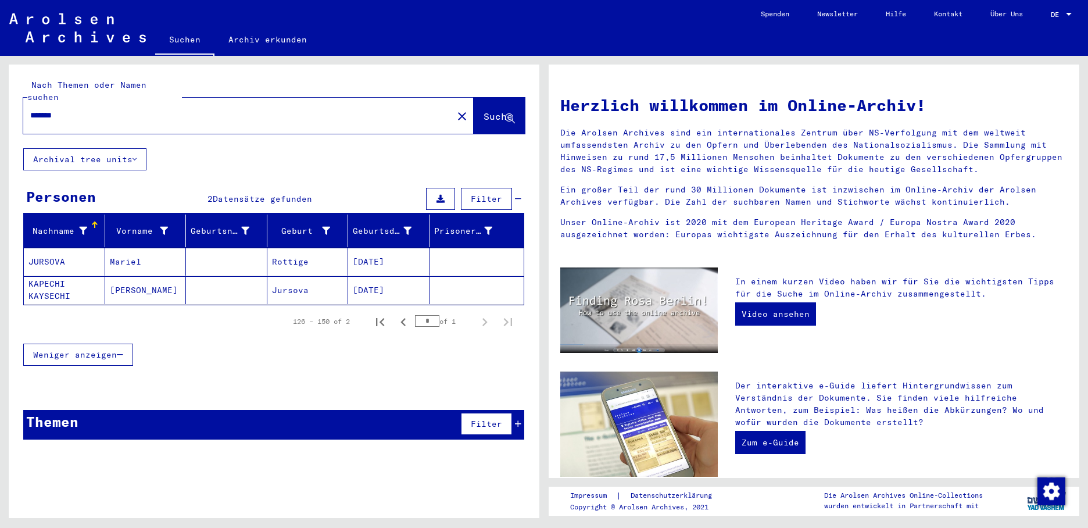
click at [295, 248] on mat-cell "Rottige" at bounding box center [307, 262] width 81 height 28
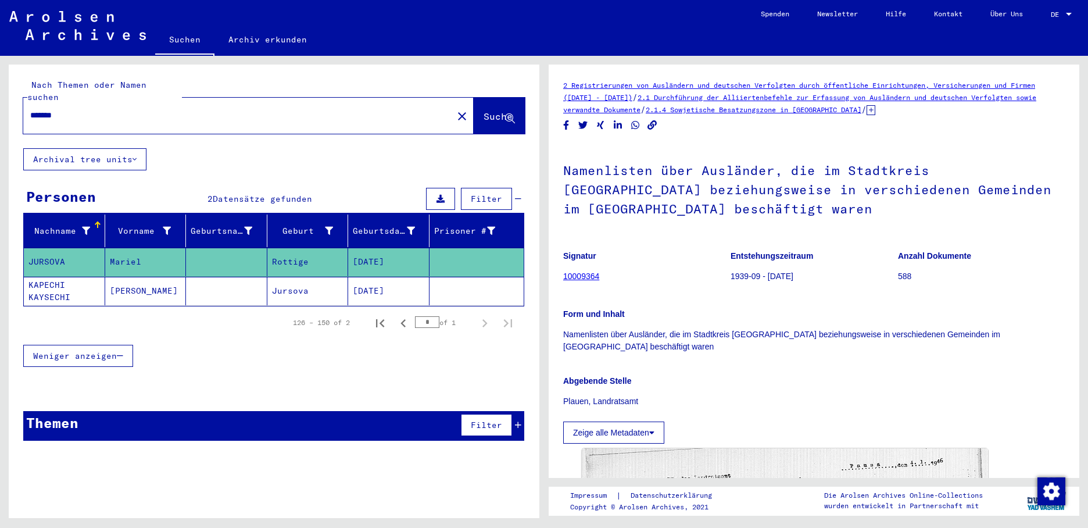
click at [295, 277] on mat-cell "Jursova" at bounding box center [307, 291] width 81 height 28
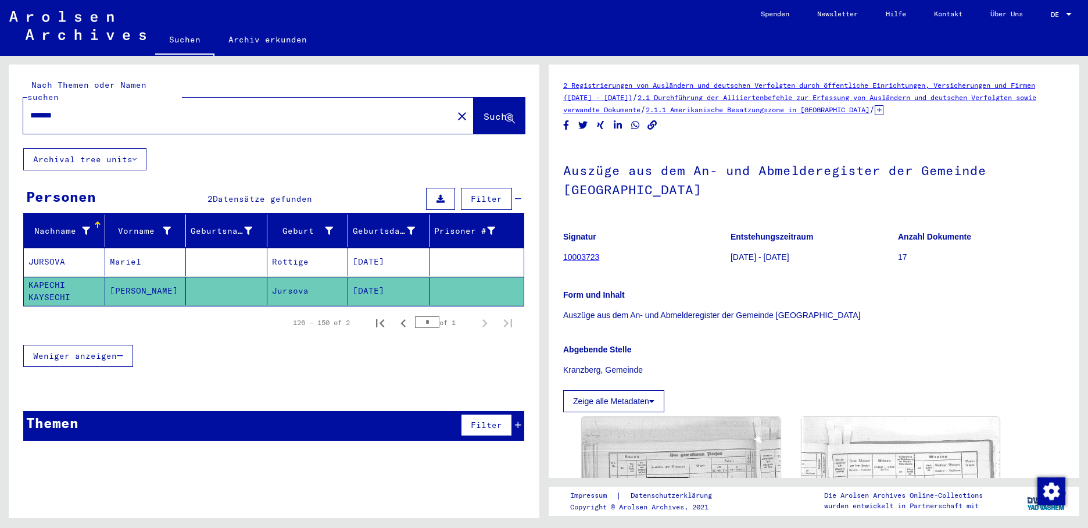
drag, startPoint x: 94, startPoint y: 107, endPoint x: -2, endPoint y: 108, distance: 95.9
click at [0, 108] on html "Suchen Archiv erkunden Spenden Newsletter Hilfe Kontakt Über Uns Suchen Archiv …" at bounding box center [544, 264] width 1088 height 528
type input "**********"
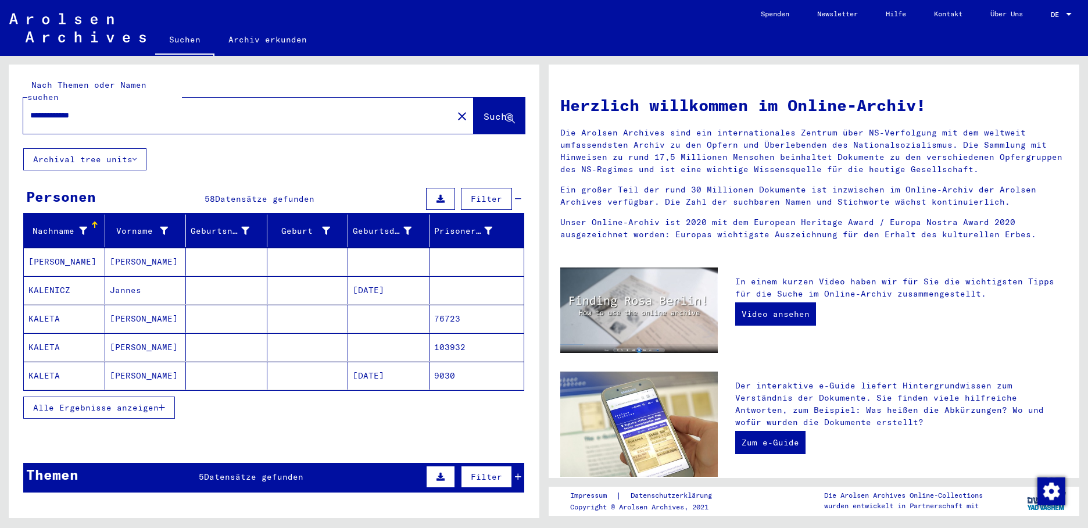
click at [159, 403] on icon "button" at bounding box center [162, 407] width 6 height 8
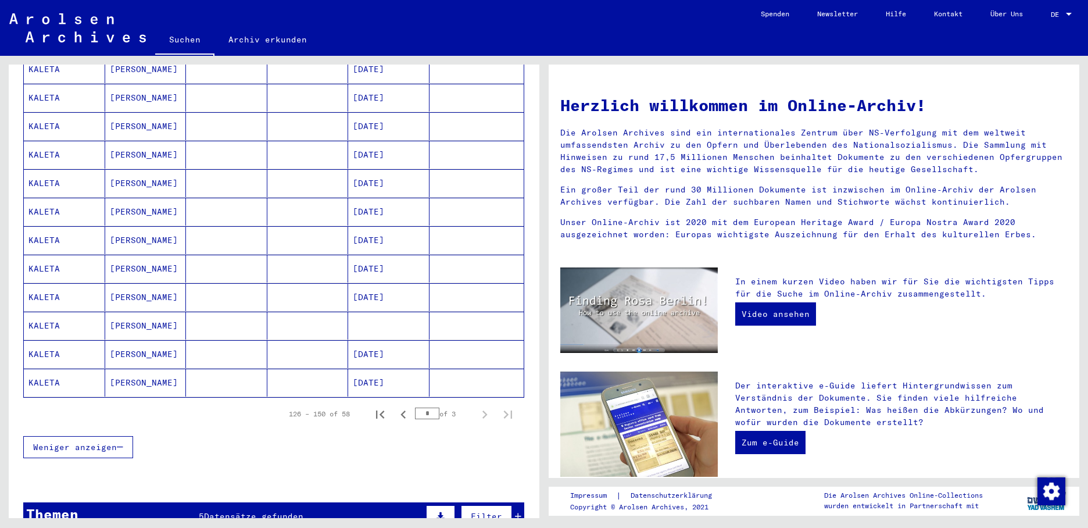
scroll to position [581, 0]
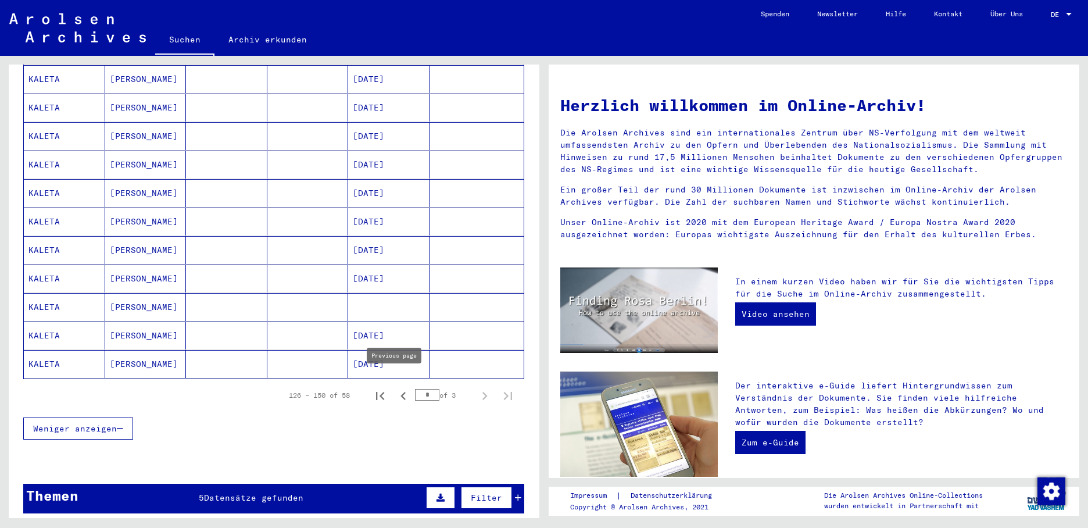
click at [395, 388] on icon "Previous page" at bounding box center [403, 396] width 16 height 16
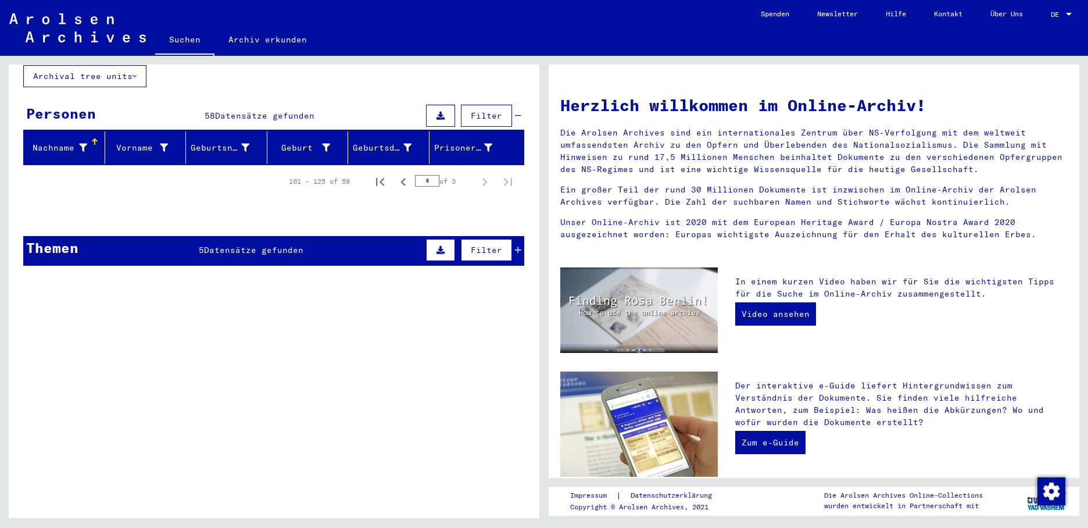
scroll to position [0, 0]
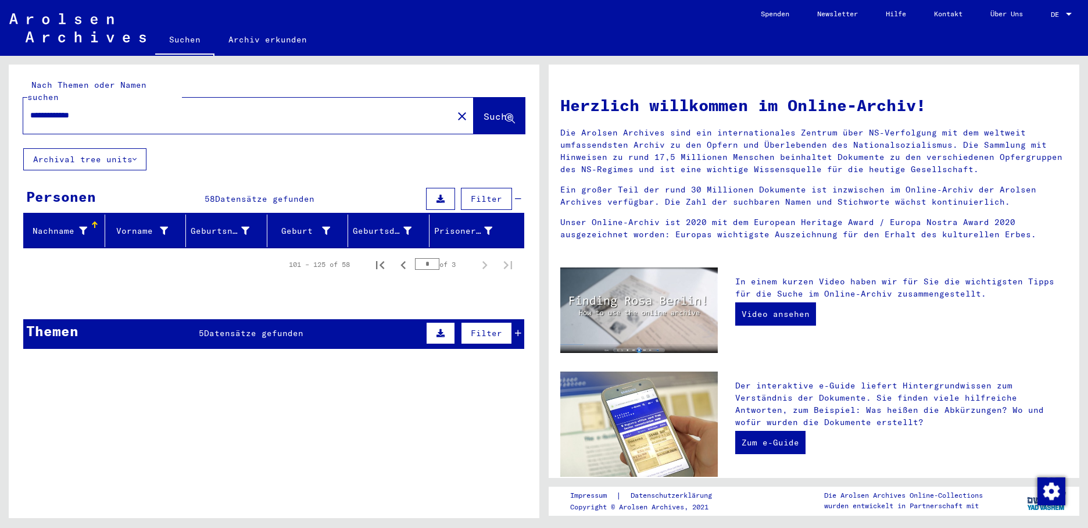
click at [138, 109] on input "**********" at bounding box center [234, 115] width 409 height 12
click at [483, 110] on span "Suche" at bounding box center [497, 116] width 29 height 12
click at [254, 194] on span "Datensätze gefunden" at bounding box center [264, 199] width 99 height 10
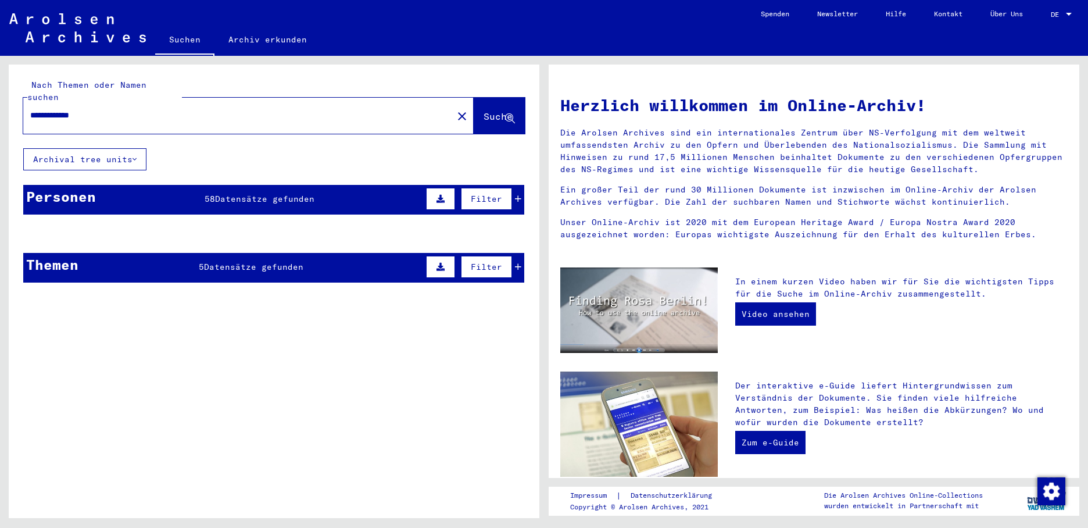
click at [240, 253] on div "101 – 125 of 58 * of 3" at bounding box center [273, 264] width 501 height 33
click at [242, 253] on div "101 – 125 of 58 * of 3" at bounding box center [273, 264] width 501 height 33
click at [249, 250] on div "101 – 125 of 58 * of 3" at bounding box center [273, 264] width 501 height 33
drag, startPoint x: 249, startPoint y: 250, endPoint x: 281, endPoint y: 256, distance: 33.1
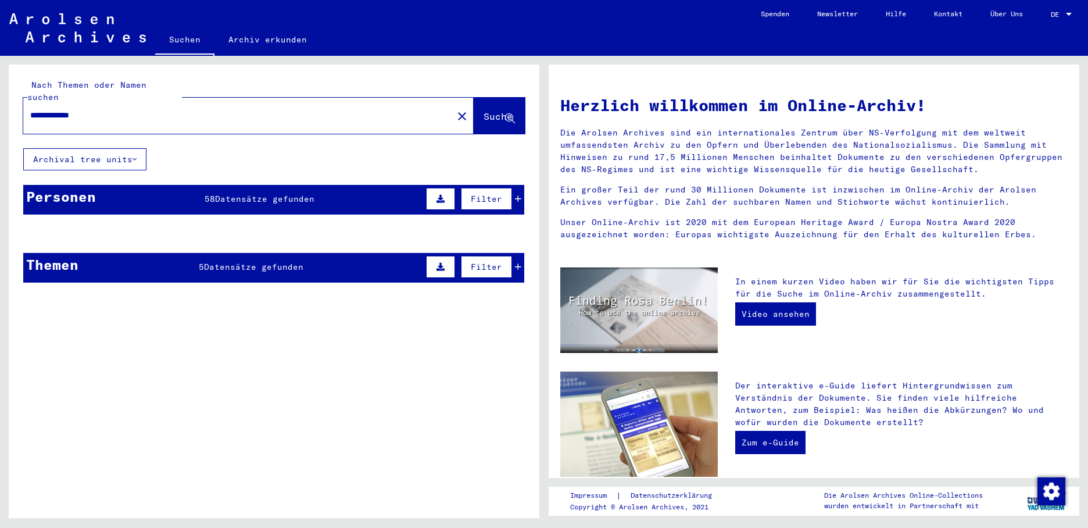
click at [289, 259] on div "101 – 125 of 58" at bounding box center [319, 264] width 61 height 10
click at [238, 194] on span "Datensätze gefunden" at bounding box center [264, 199] width 99 height 10
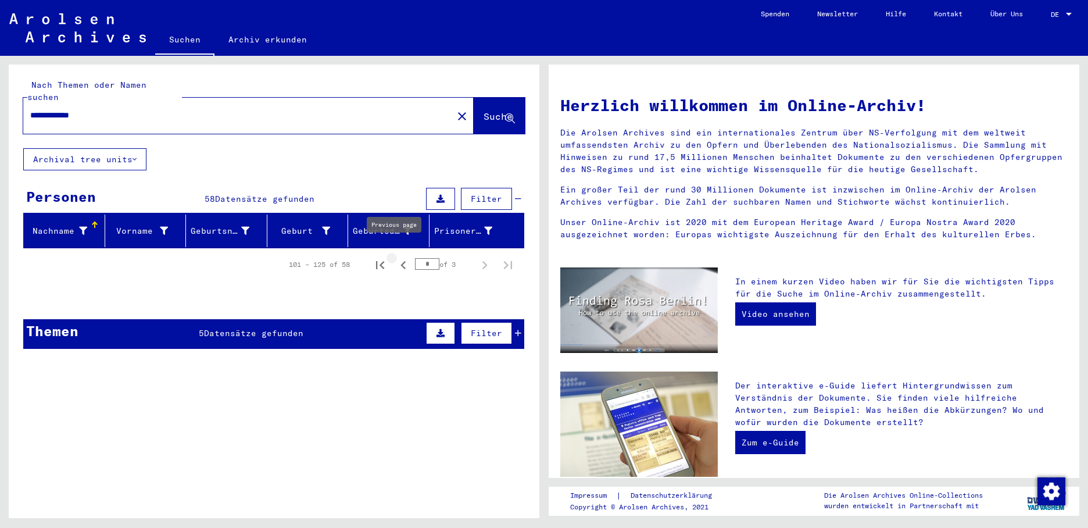
click at [396, 257] on icon "Previous page" at bounding box center [403, 265] width 16 height 16
click at [395, 257] on icon "Previous page" at bounding box center [403, 265] width 16 height 16
type input "*"
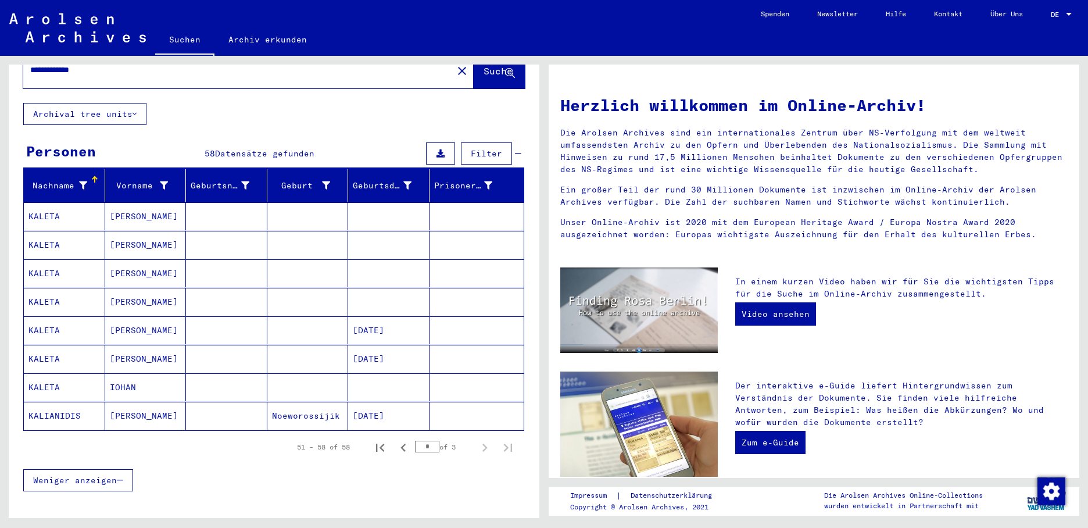
scroll to position [58, 0]
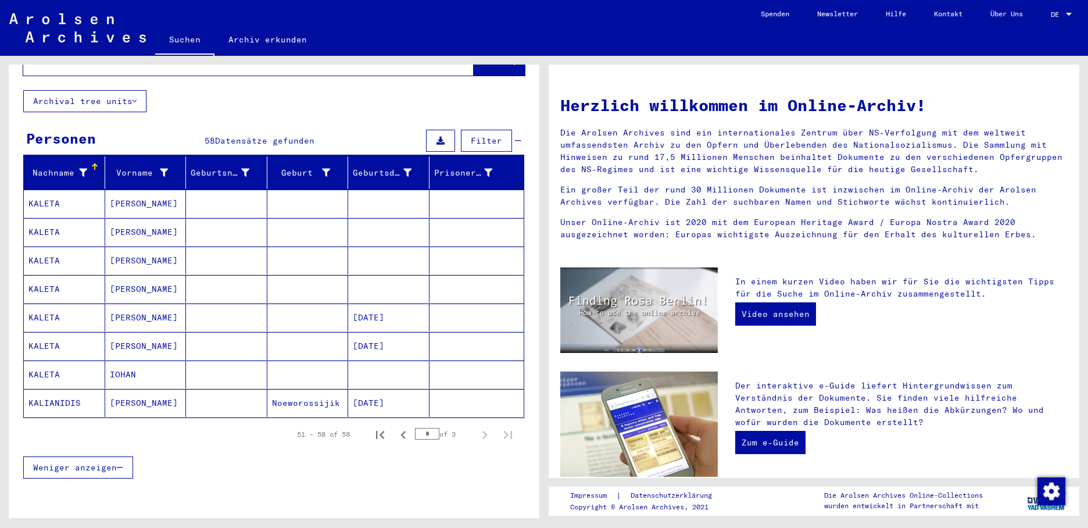
click at [128, 190] on mat-cell "[PERSON_NAME]" at bounding box center [145, 203] width 81 height 28
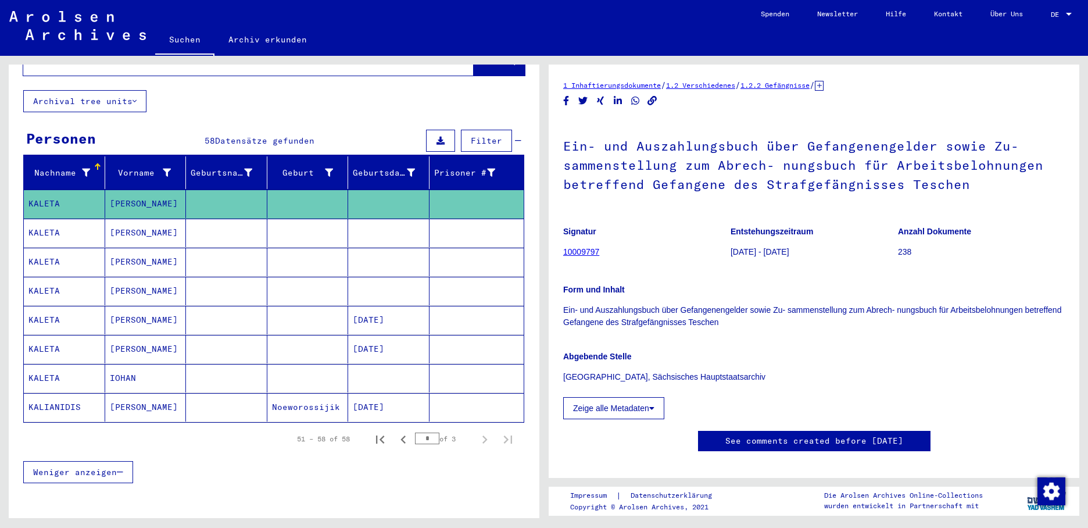
click at [139, 219] on mat-cell "[PERSON_NAME]" at bounding box center [145, 233] width 81 height 28
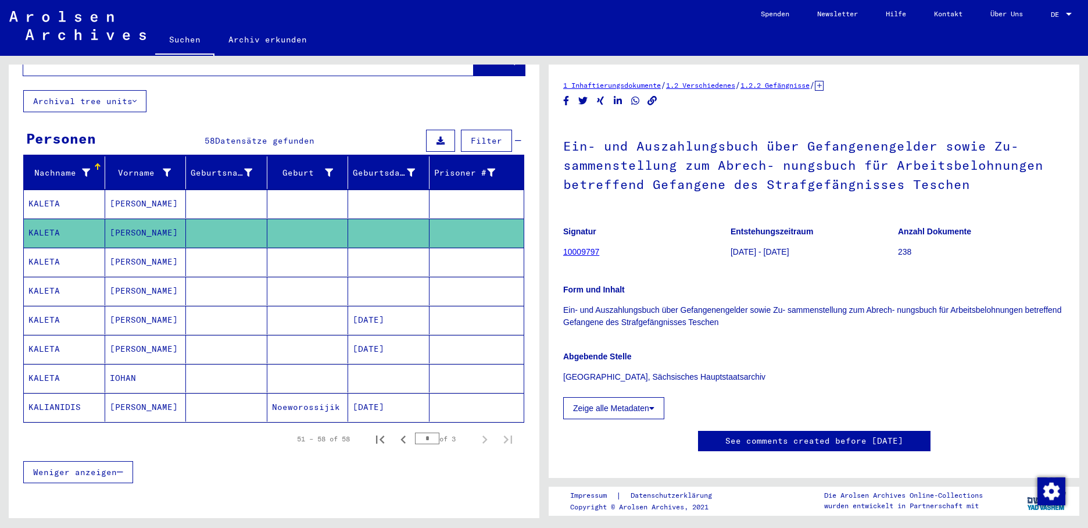
click at [146, 248] on mat-cell "[PERSON_NAME]" at bounding box center [145, 262] width 81 height 28
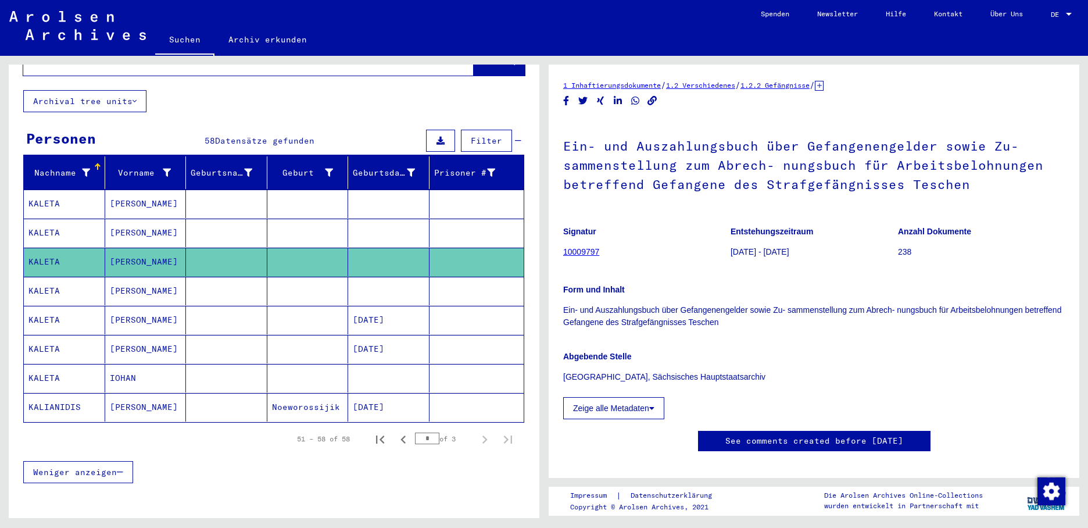
drag, startPoint x: 162, startPoint y: 277, endPoint x: 170, endPoint y: 278, distance: 8.2
click at [164, 277] on mat-cell "[PERSON_NAME]" at bounding box center [145, 291] width 81 height 28
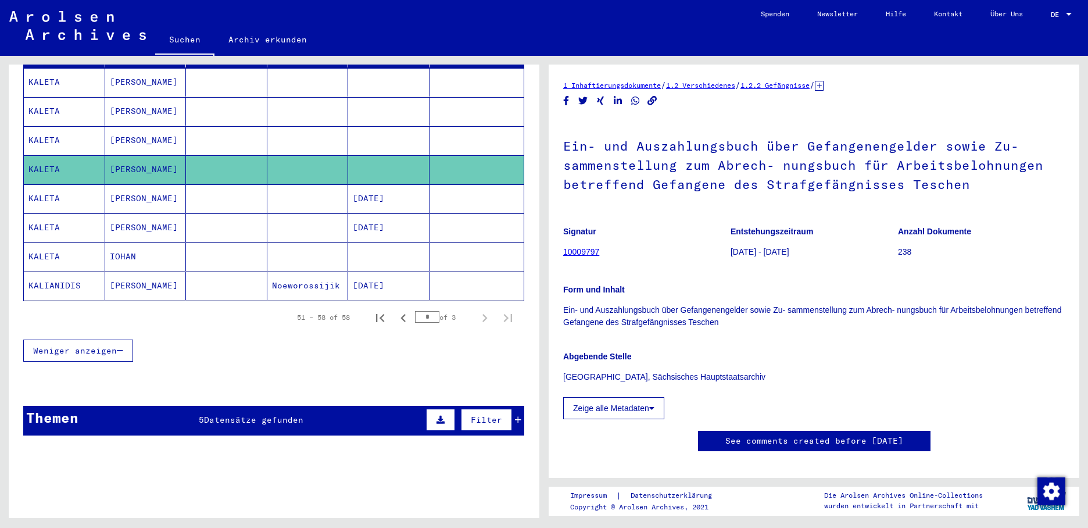
scroll to position [232, 0]
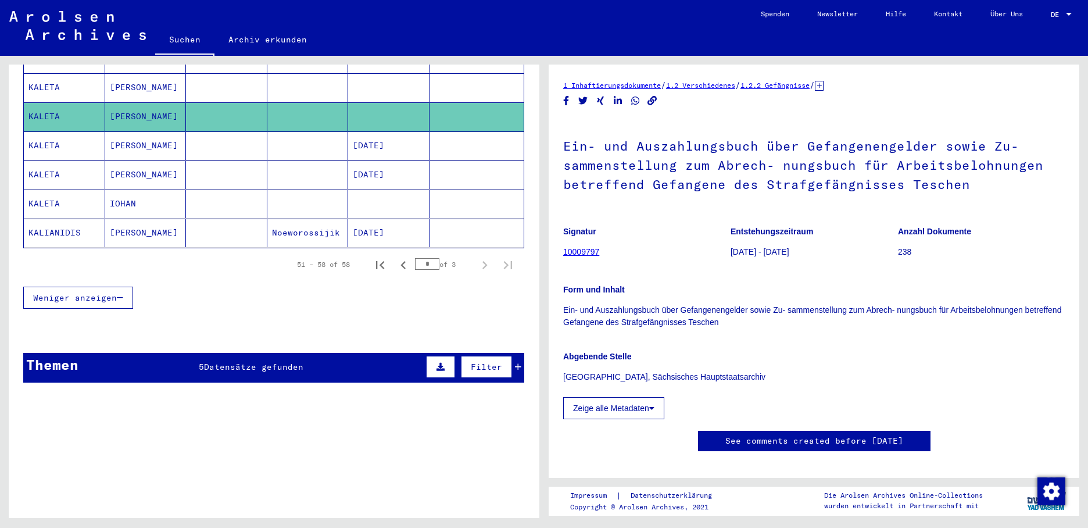
click at [58, 192] on mat-cell "KALETA" at bounding box center [64, 203] width 81 height 28
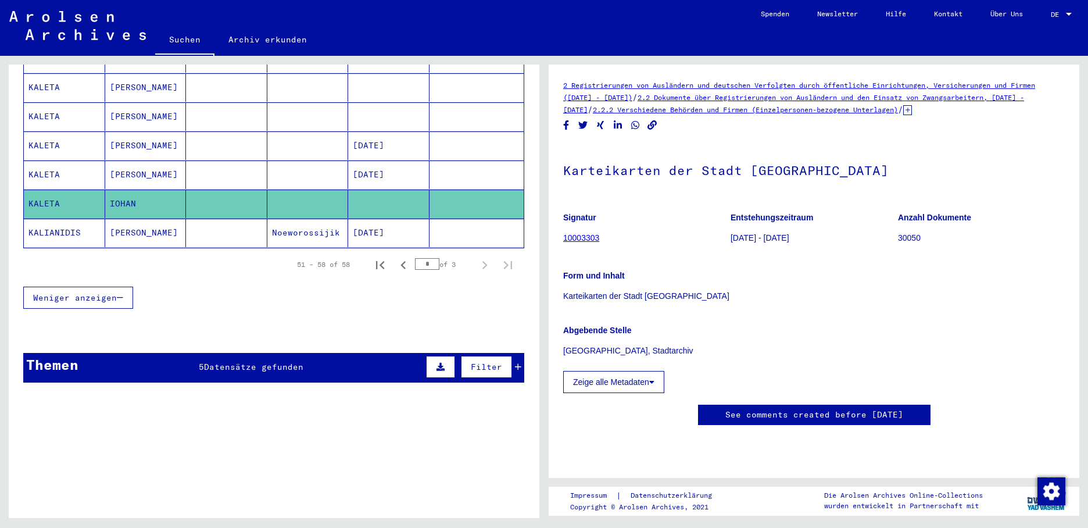
click at [341, 160] on mat-cell at bounding box center [307, 174] width 81 height 28
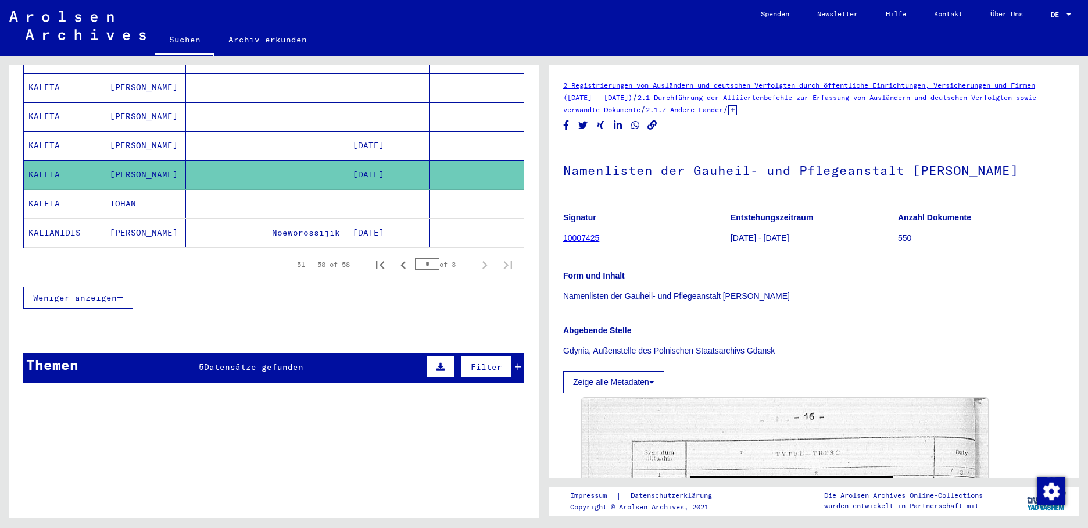
click at [375, 131] on mat-cell "[DATE]" at bounding box center [388, 145] width 81 height 28
